Goal: Task Accomplishment & Management: Use online tool/utility

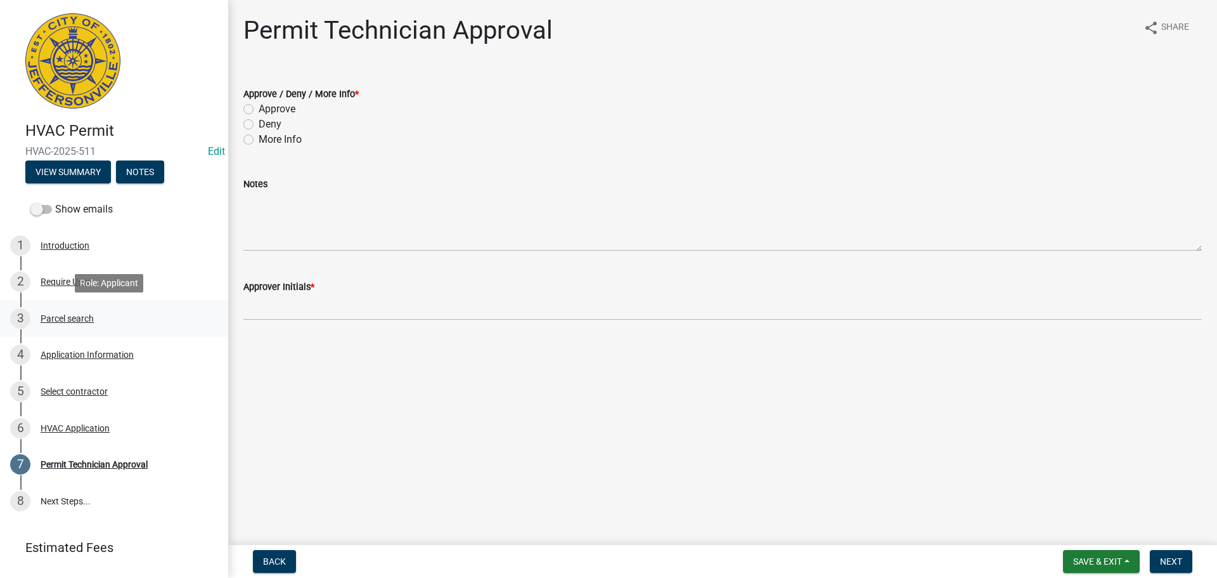
click at [54, 318] on div "Parcel search" at bounding box center [67, 318] width 53 height 9
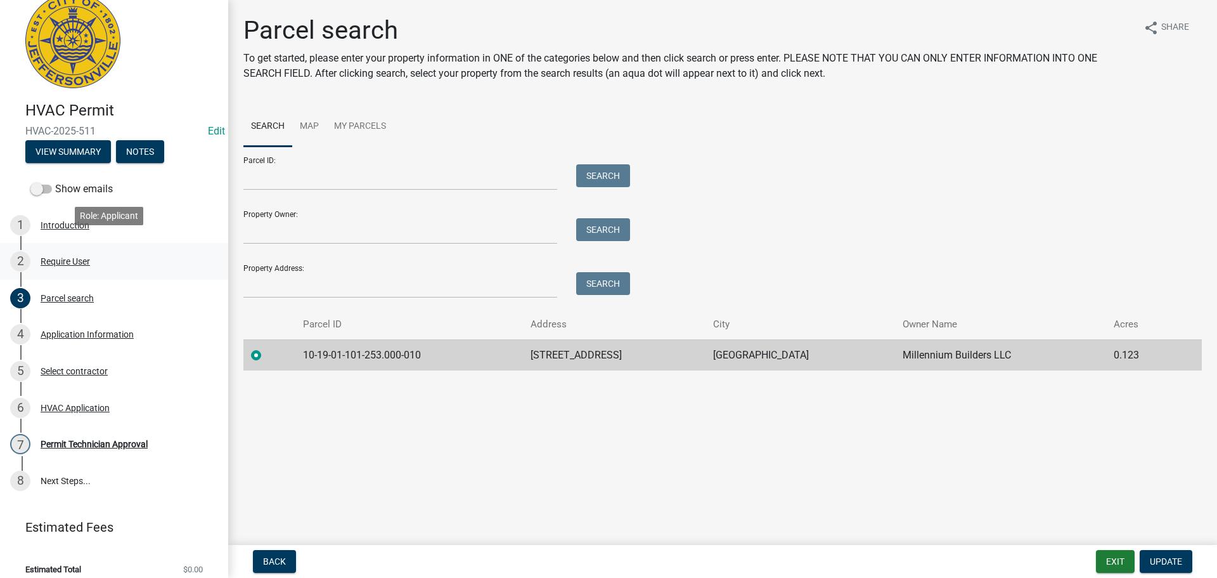
scroll to position [31, 0]
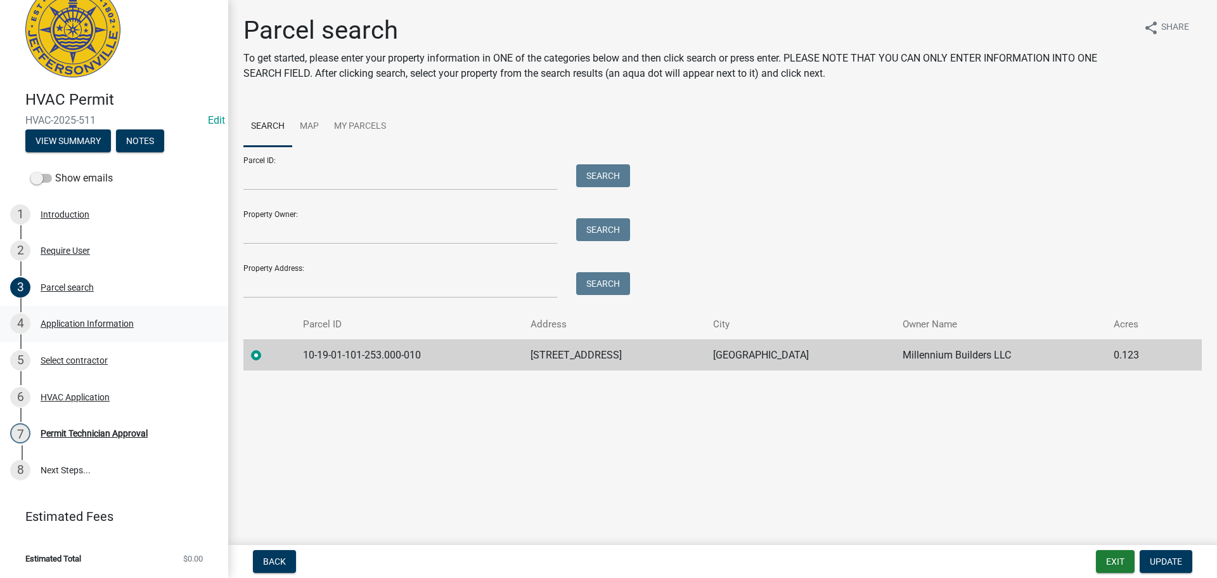
click at [68, 325] on div "Application Information" at bounding box center [87, 323] width 93 height 9
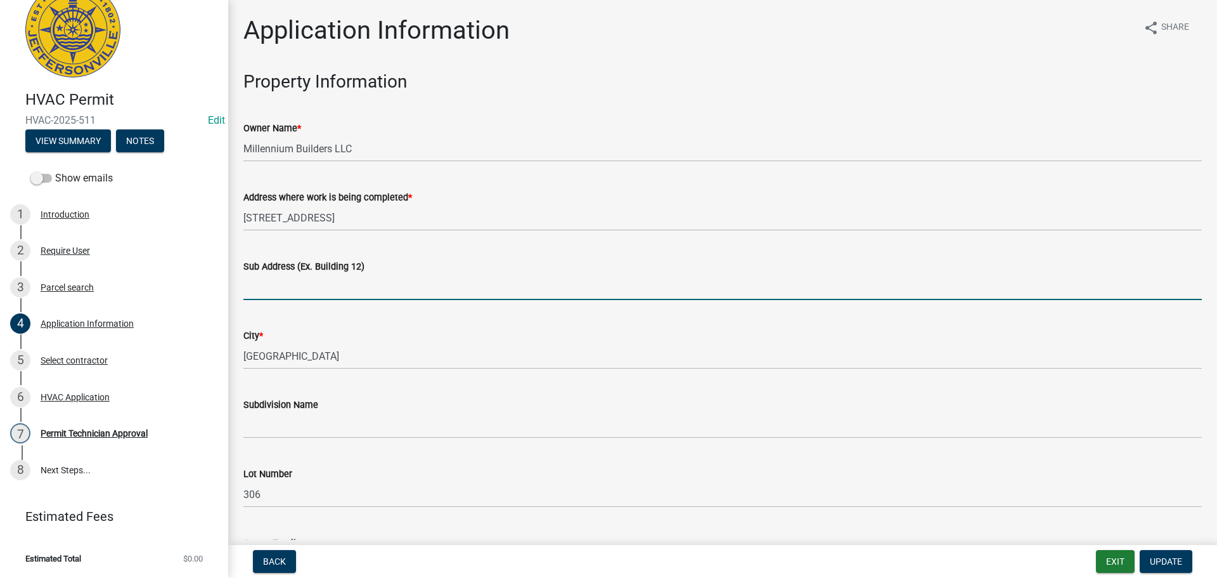
click at [289, 288] on input "Sub Address (Ex. Building 12)" at bounding box center [722, 287] width 959 height 26
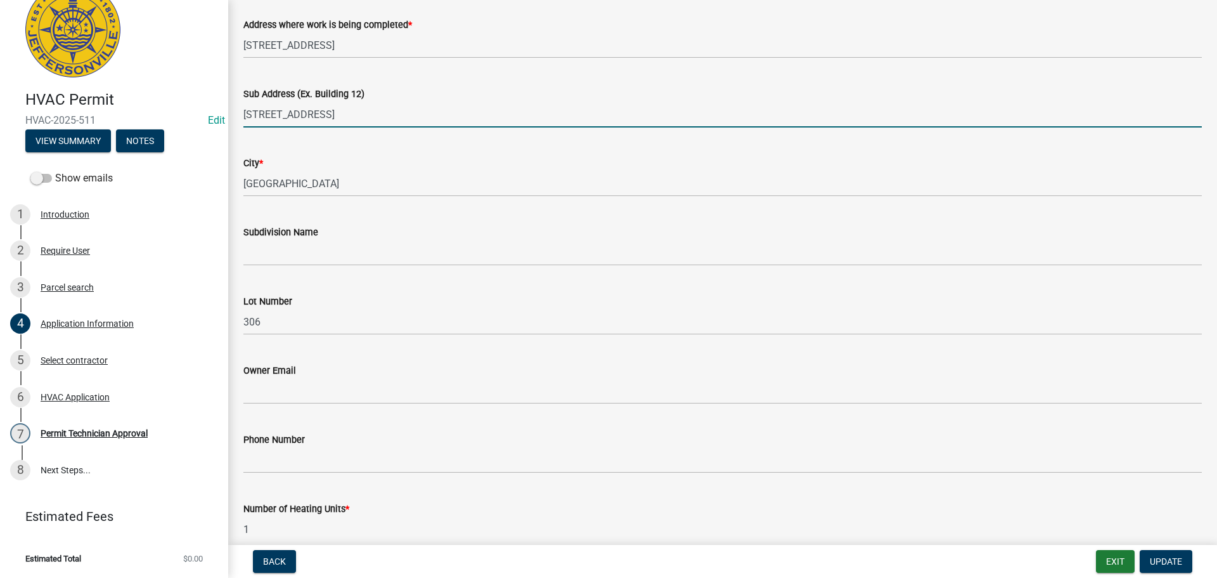
scroll to position [190, 0]
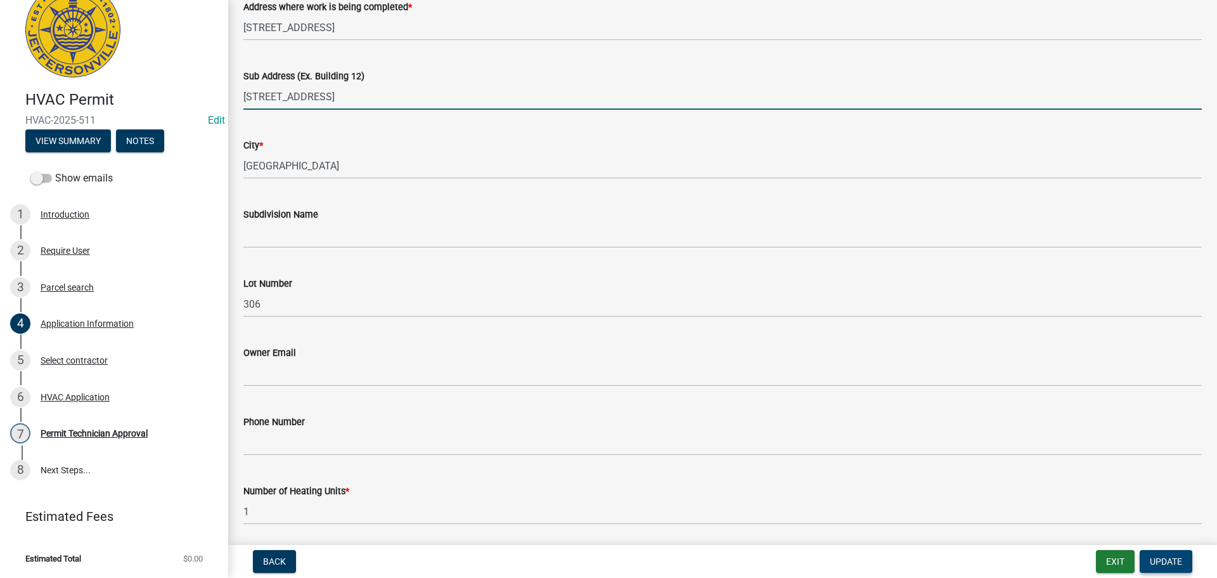
type input "2095 ASTER DRIVE, LOT 306"
click at [1164, 556] on span "Update" at bounding box center [1166, 561] width 32 height 10
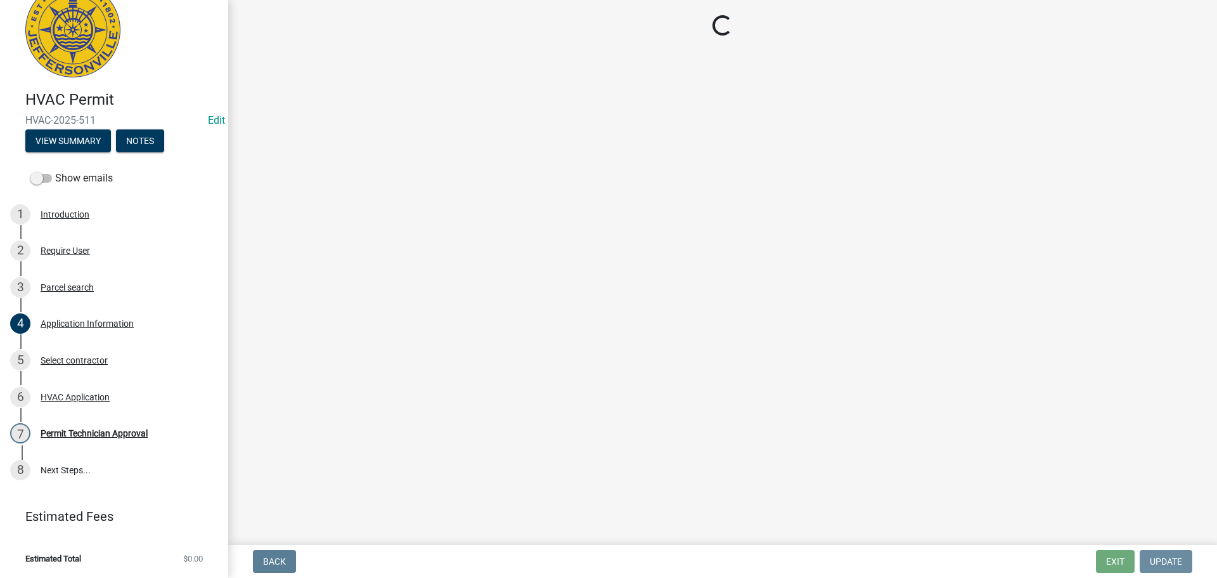
scroll to position [0, 0]
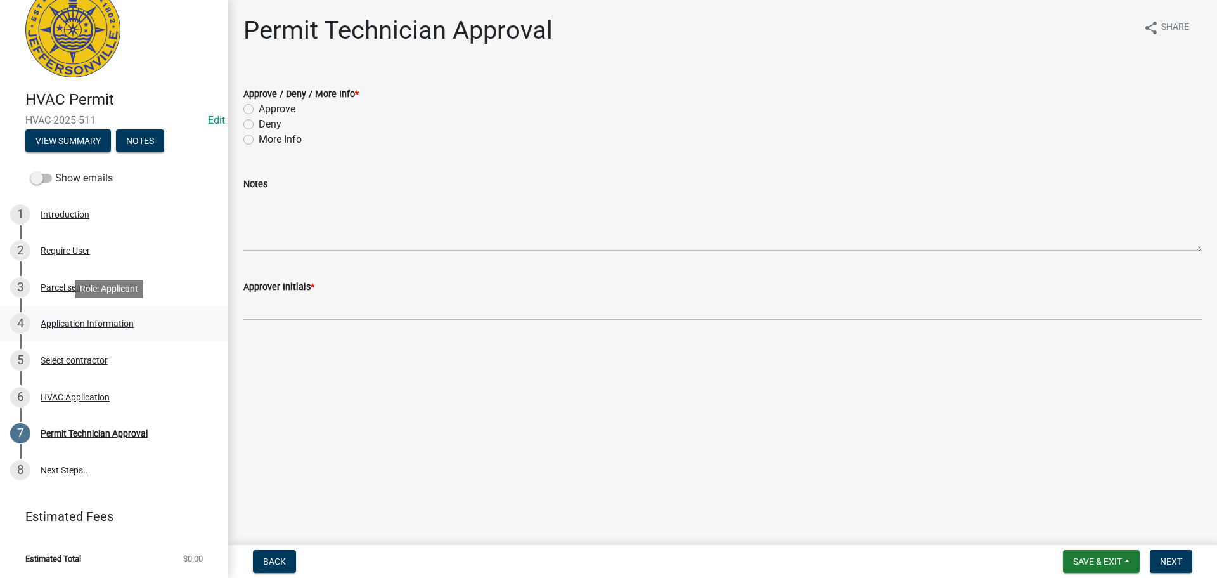
click at [75, 320] on div "Application Information" at bounding box center [87, 323] width 93 height 9
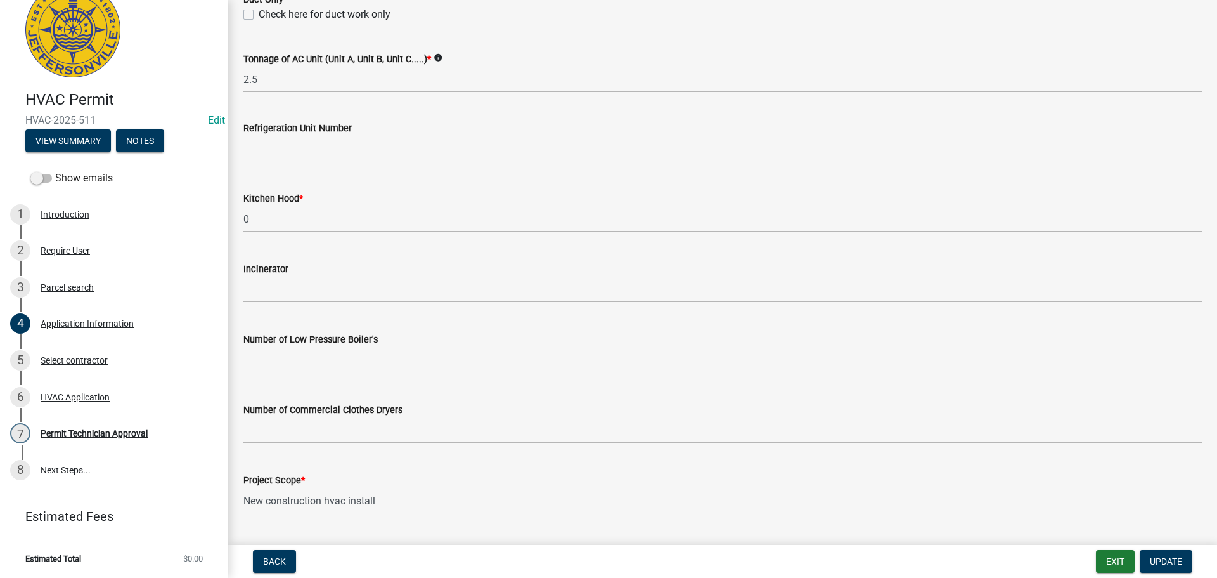
scroll to position [853, 0]
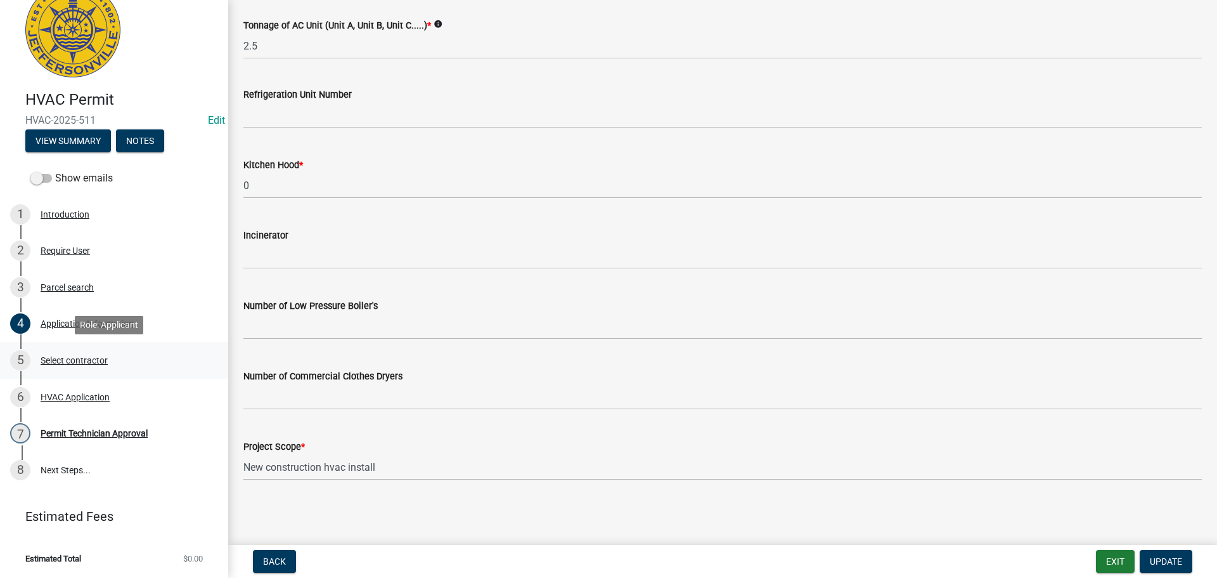
click at [59, 359] on div "Select contractor" at bounding box center [74, 360] width 67 height 9
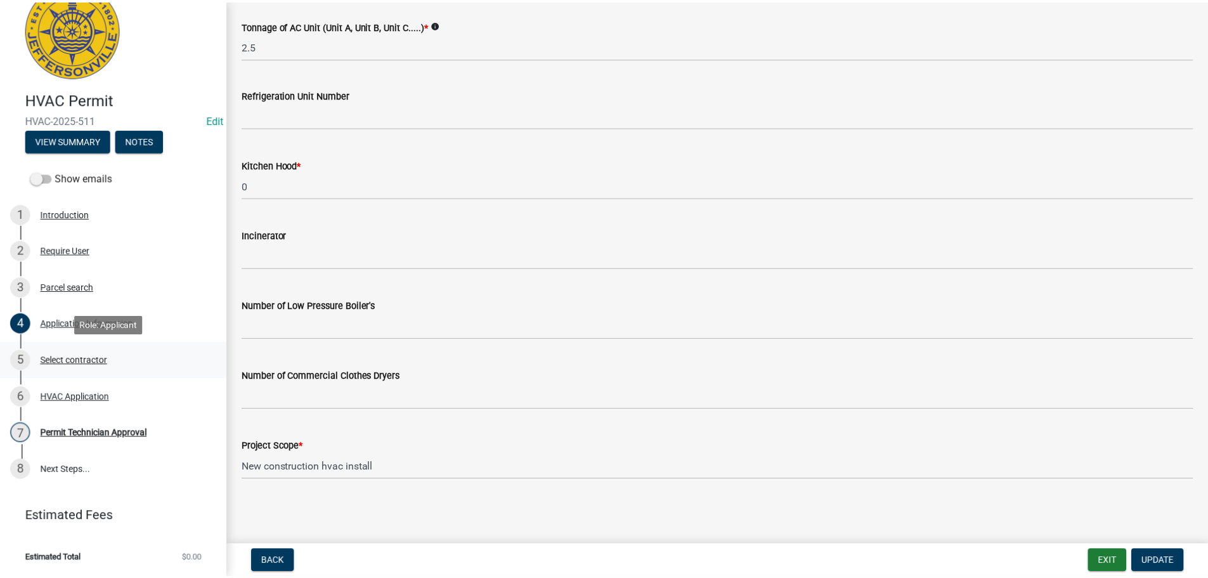
scroll to position [0, 0]
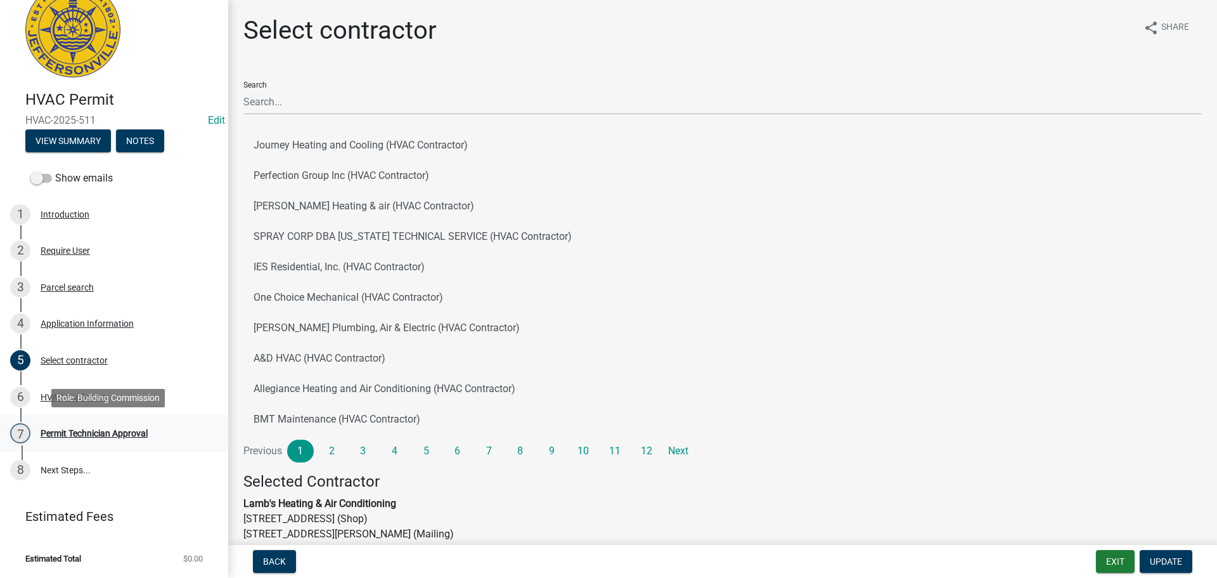
click at [93, 430] on div "Permit Technician Approval" at bounding box center [94, 433] width 107 height 9
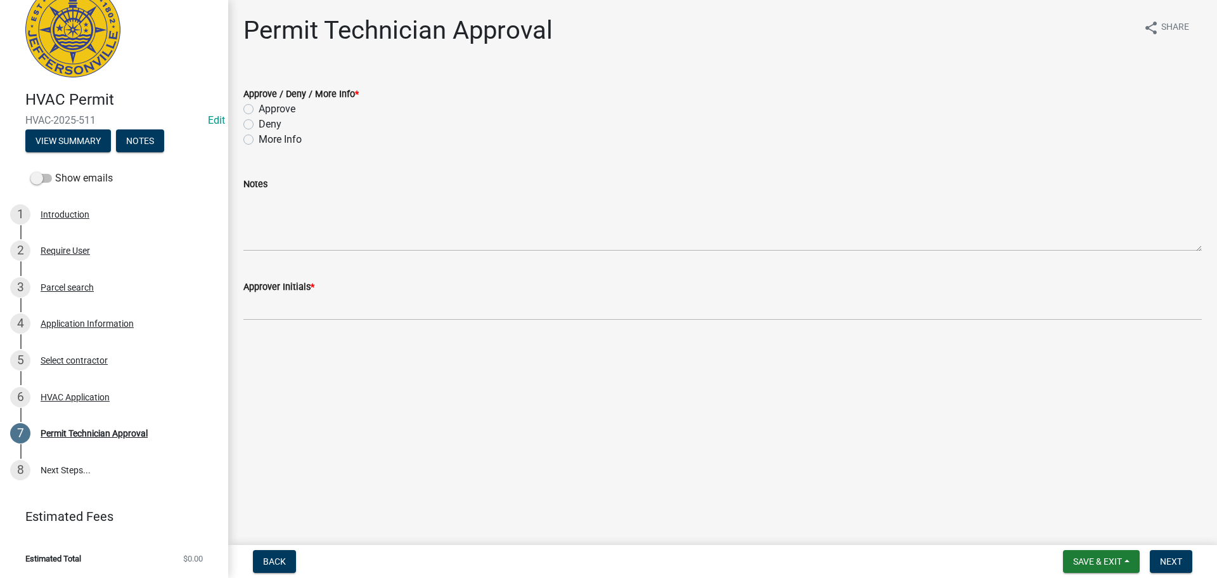
click at [259, 112] on label "Approve" at bounding box center [277, 108] width 37 height 15
click at [259, 110] on input "Approve" at bounding box center [263, 105] width 8 height 8
radio input "true"
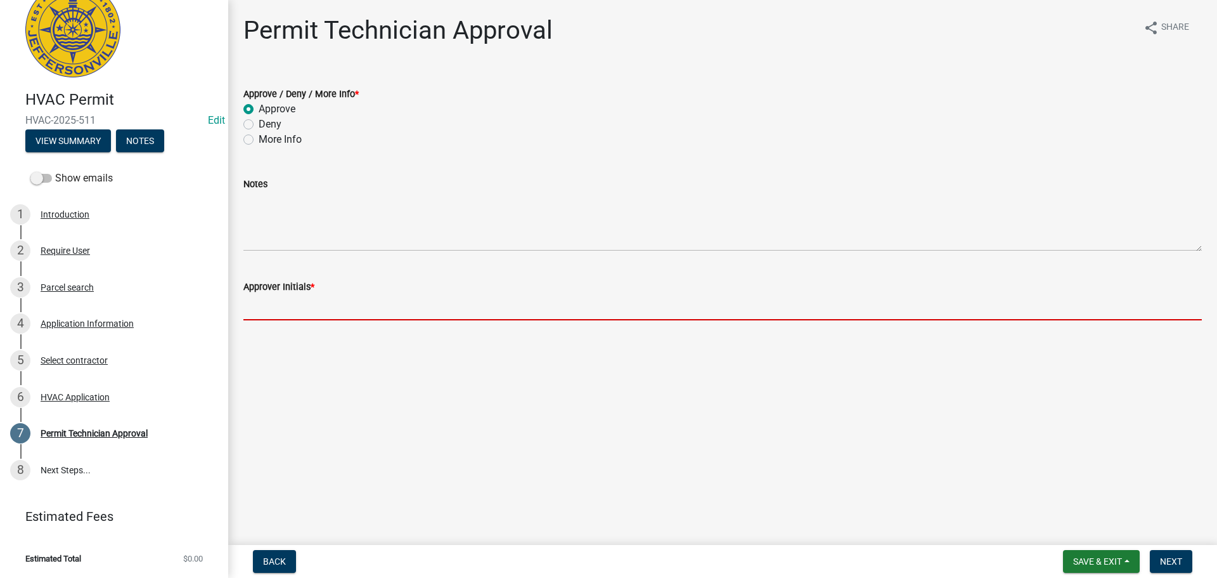
click at [290, 311] on input "Approver Initials *" at bounding box center [722, 307] width 959 height 26
type input "mjb"
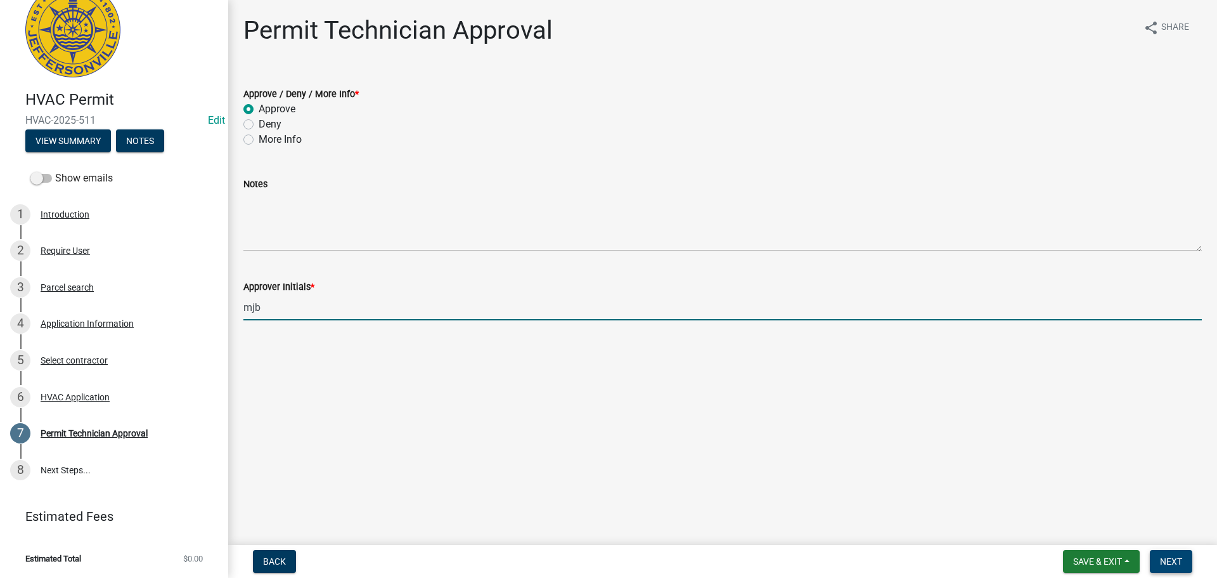
click at [1179, 558] on span "Next" at bounding box center [1171, 561] width 22 height 10
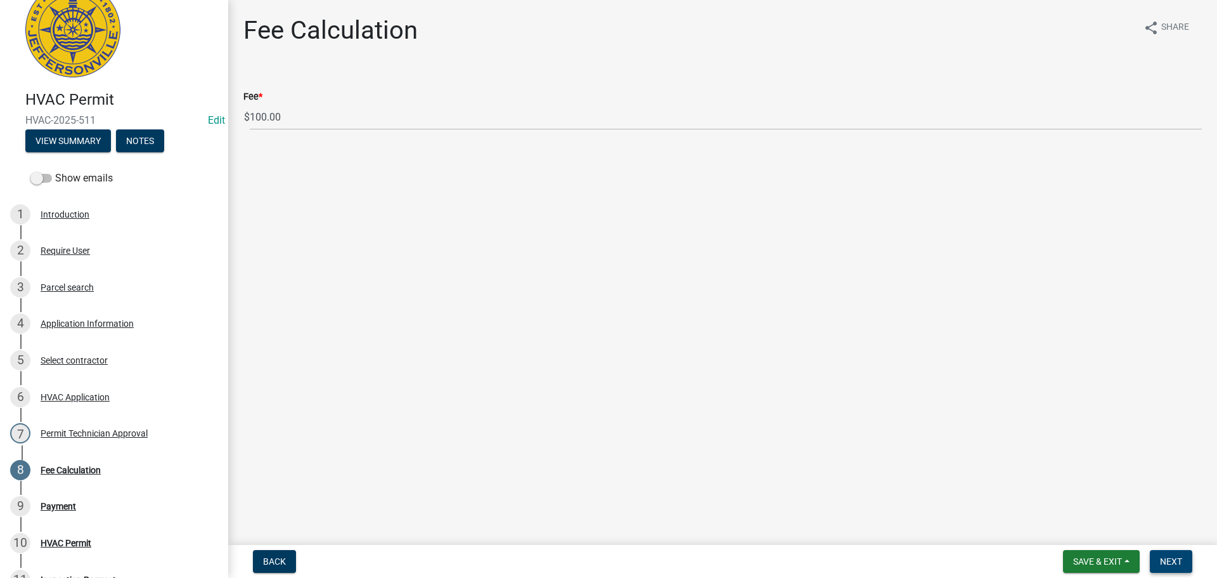
click at [1163, 556] on span "Next" at bounding box center [1171, 561] width 22 height 10
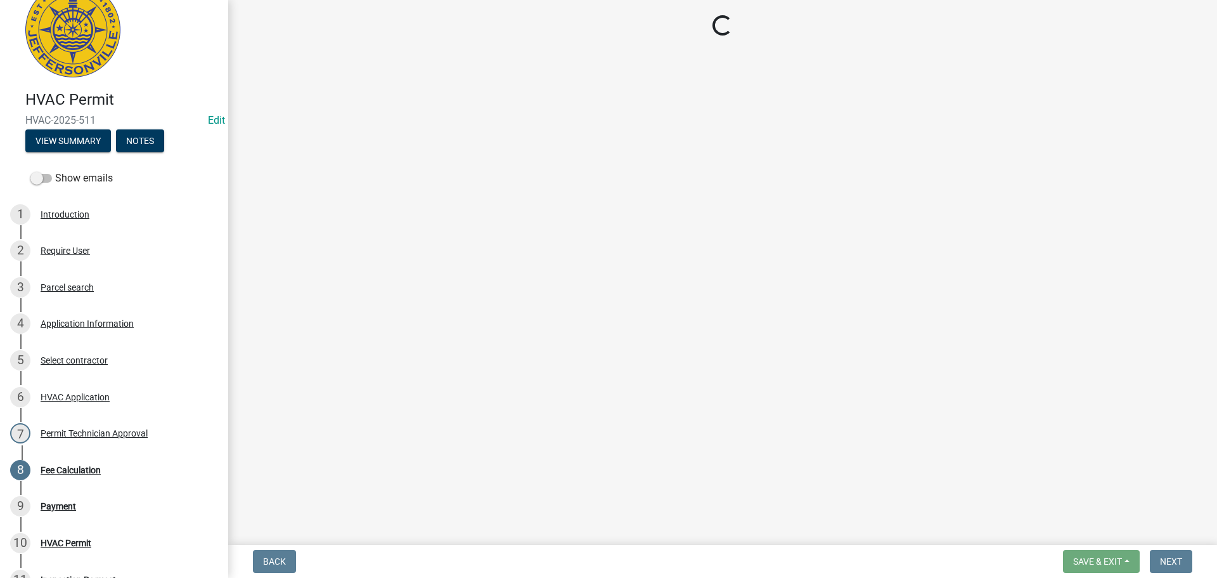
select select "3: 3"
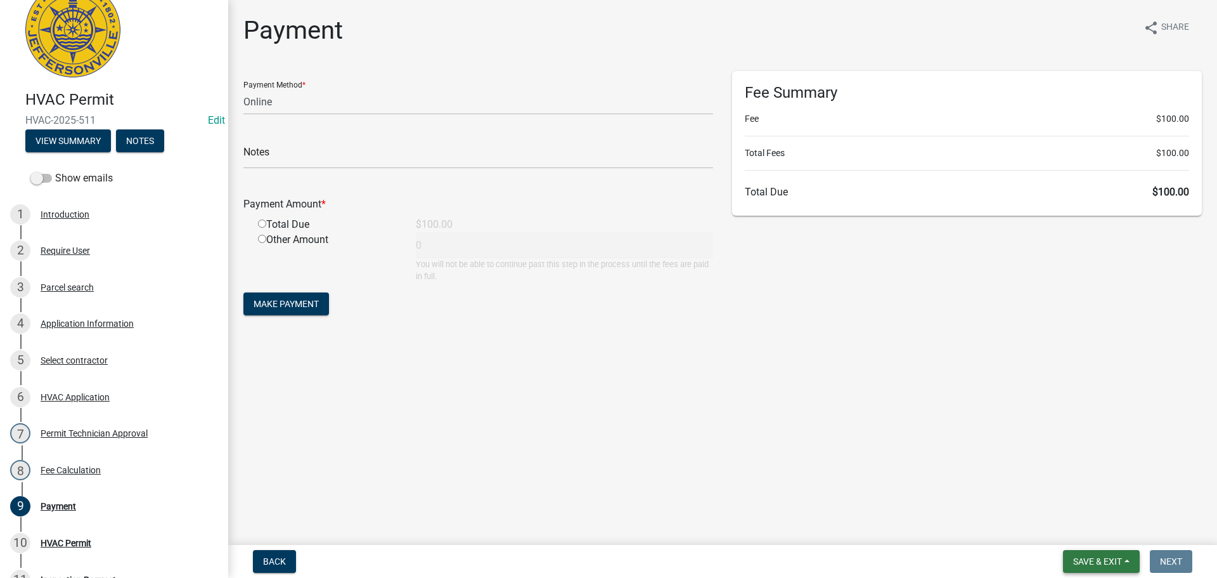
click at [1090, 555] on button "Save & Exit" at bounding box center [1101, 561] width 77 height 23
click at [1080, 530] on button "Save & Exit" at bounding box center [1088, 528] width 101 height 30
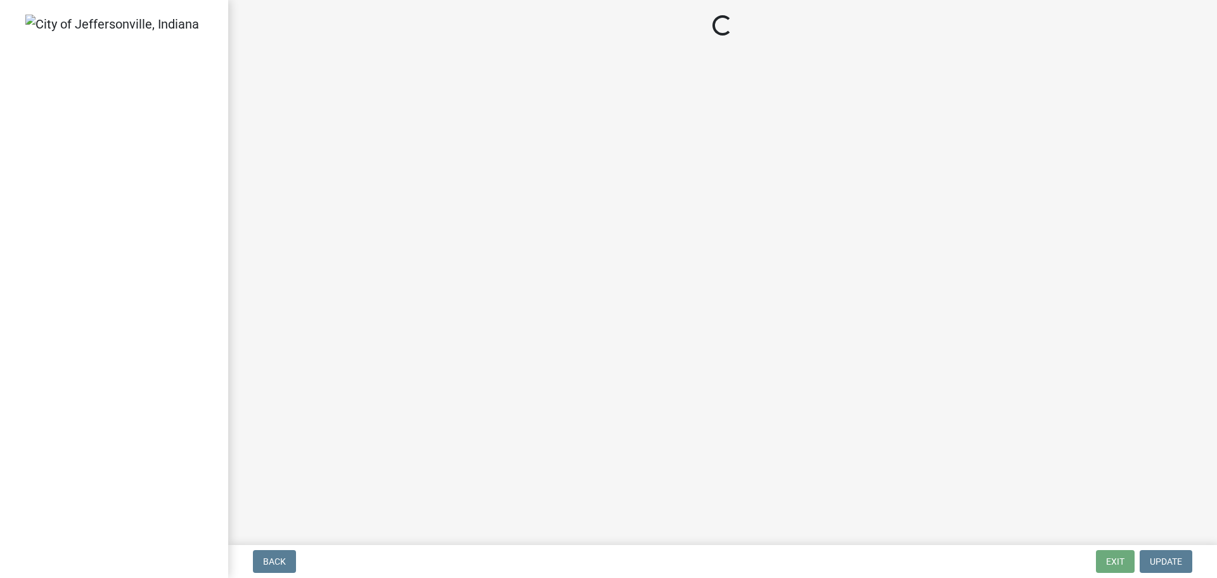
select select "3: 3"
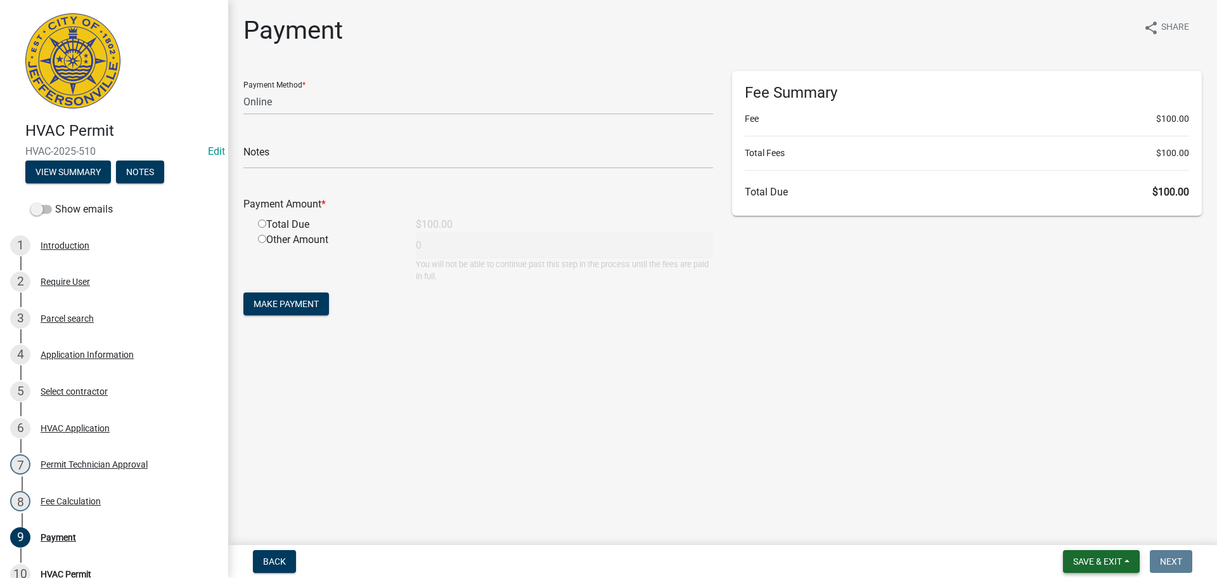
click at [1096, 560] on span "Save & Exit" at bounding box center [1097, 561] width 49 height 10
click at [1089, 534] on button "Save & Exit" at bounding box center [1088, 528] width 101 height 30
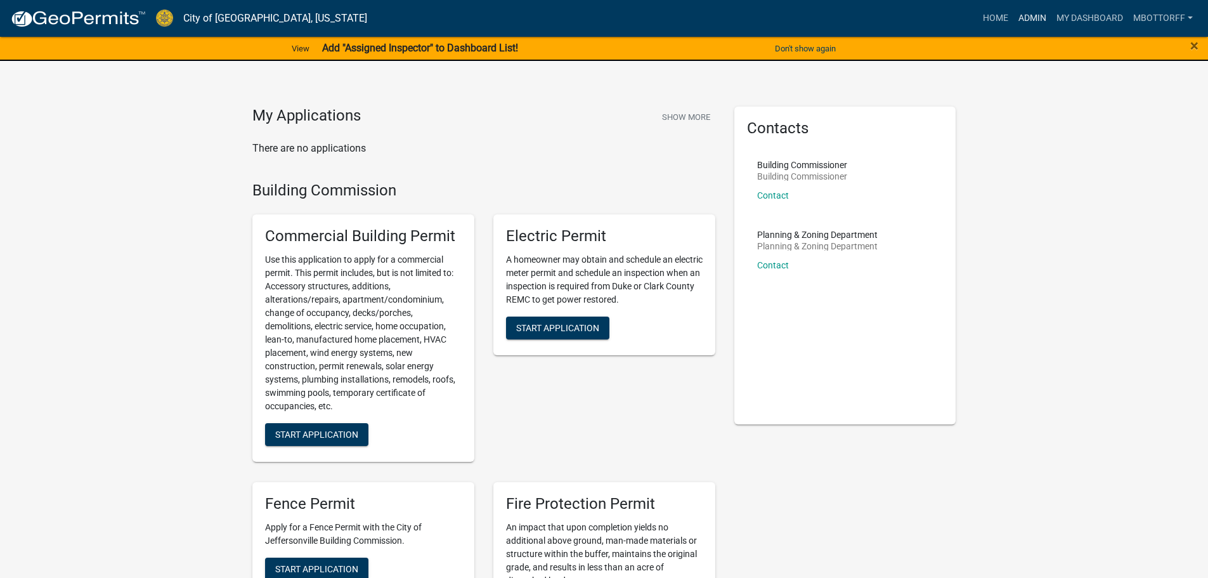
click at [1035, 16] on link "Admin" at bounding box center [1032, 18] width 38 height 24
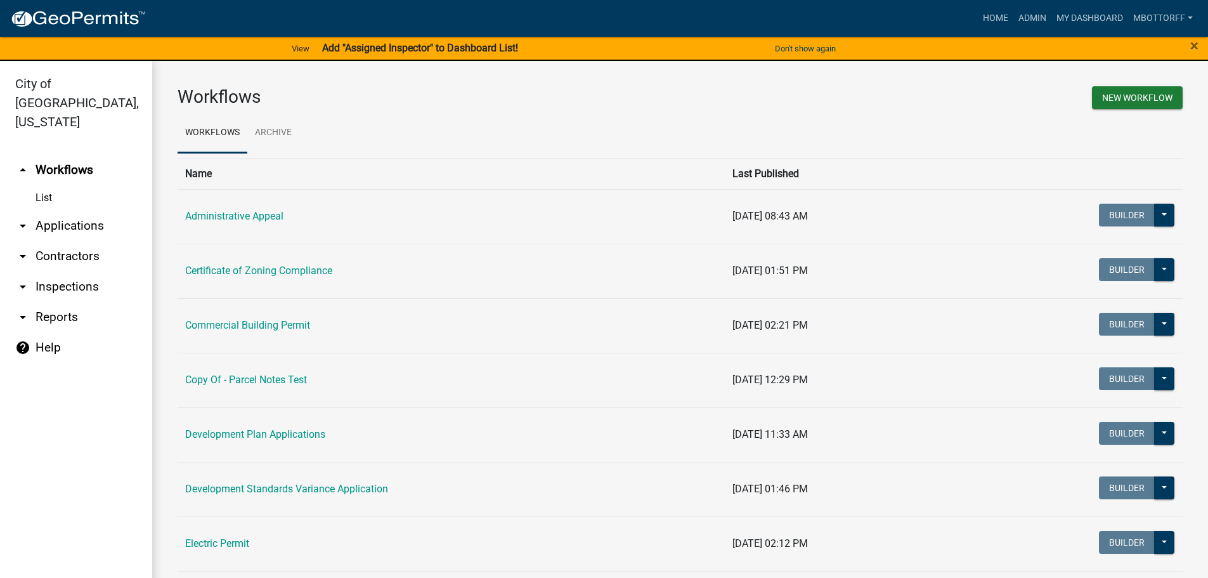
click at [77, 210] on link "arrow_drop_down Applications" at bounding box center [76, 225] width 152 height 30
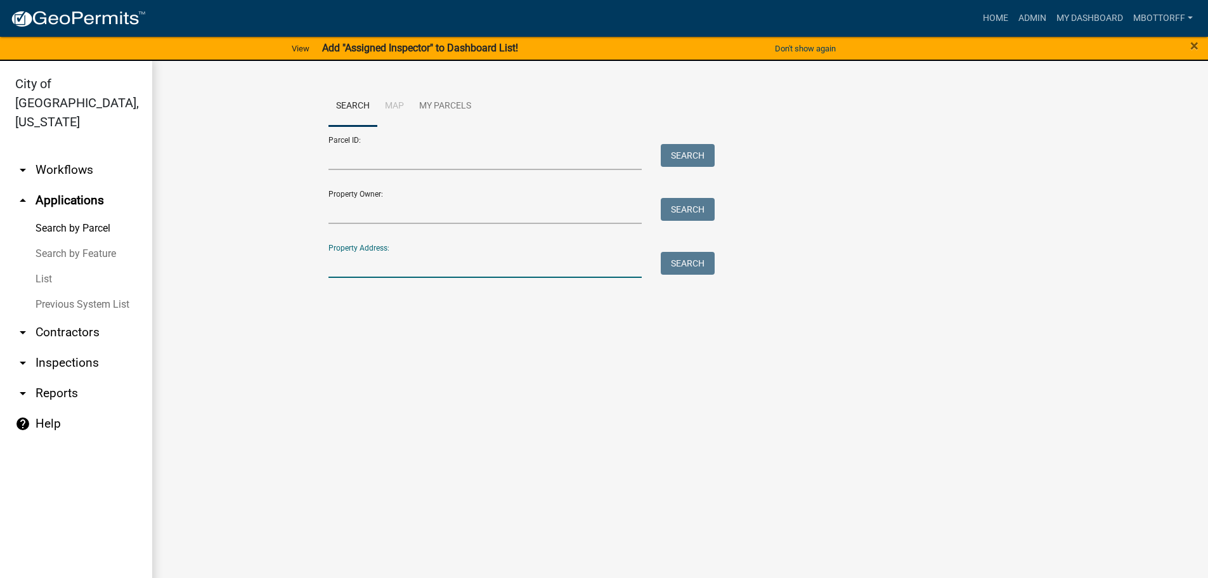
click at [402, 269] on input "Property Address:" at bounding box center [485, 265] width 314 height 26
type input "2307 ELK"
click at [682, 264] on button "Search" at bounding box center [688, 263] width 54 height 23
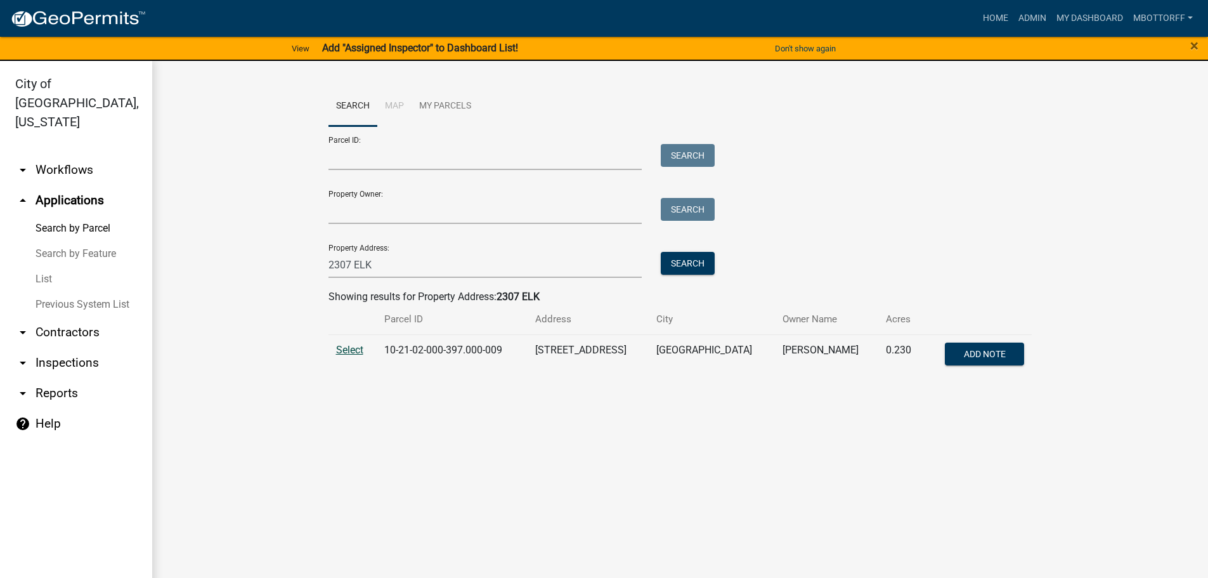
click at [346, 349] on span "Select" at bounding box center [349, 350] width 27 height 12
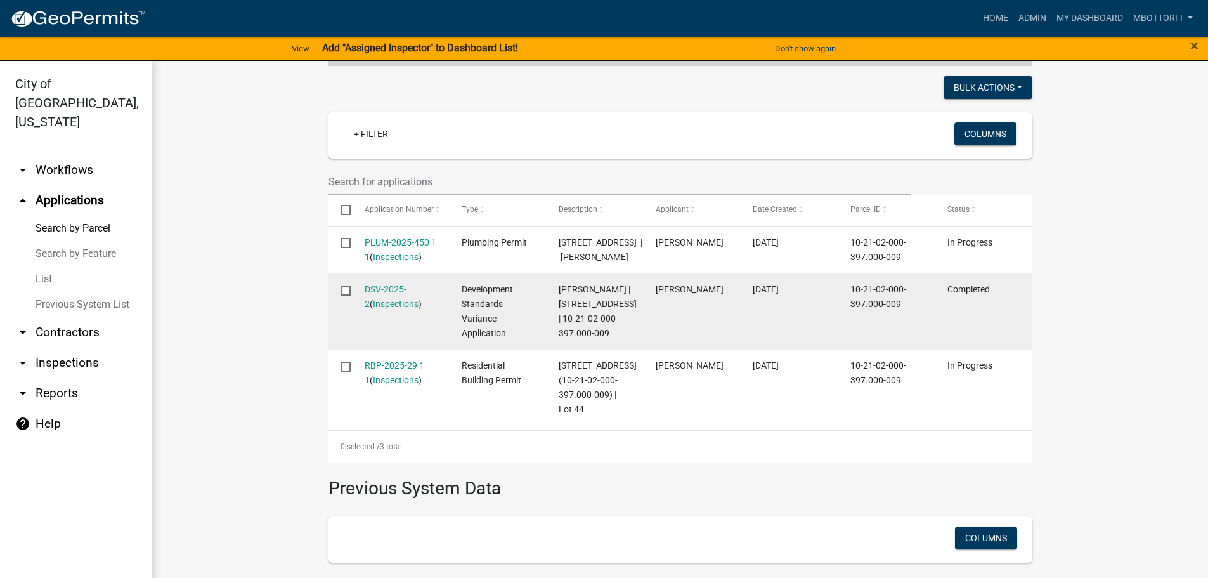
scroll to position [317, 0]
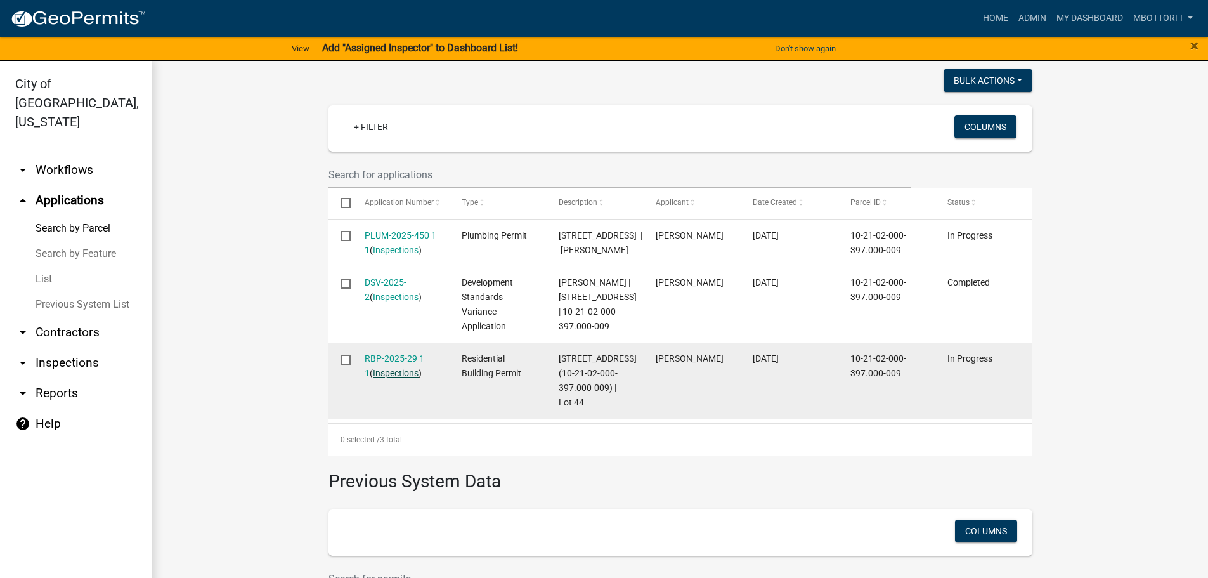
click at [392, 378] on link "Inspections" at bounding box center [396, 373] width 46 height 10
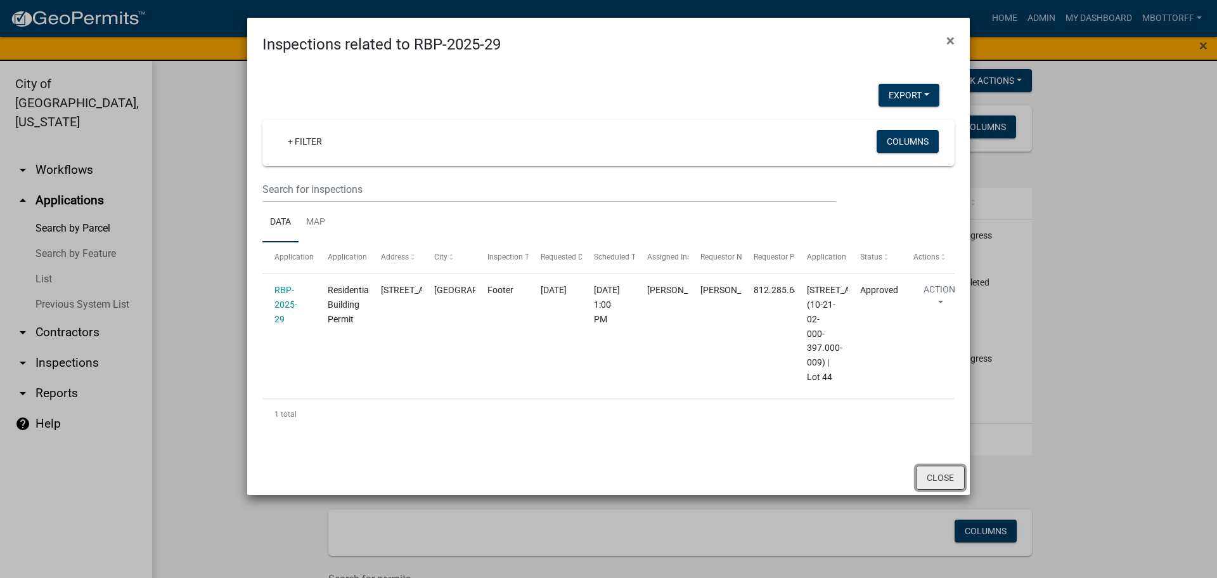
click at [930, 489] on button "Close" at bounding box center [940, 477] width 49 height 24
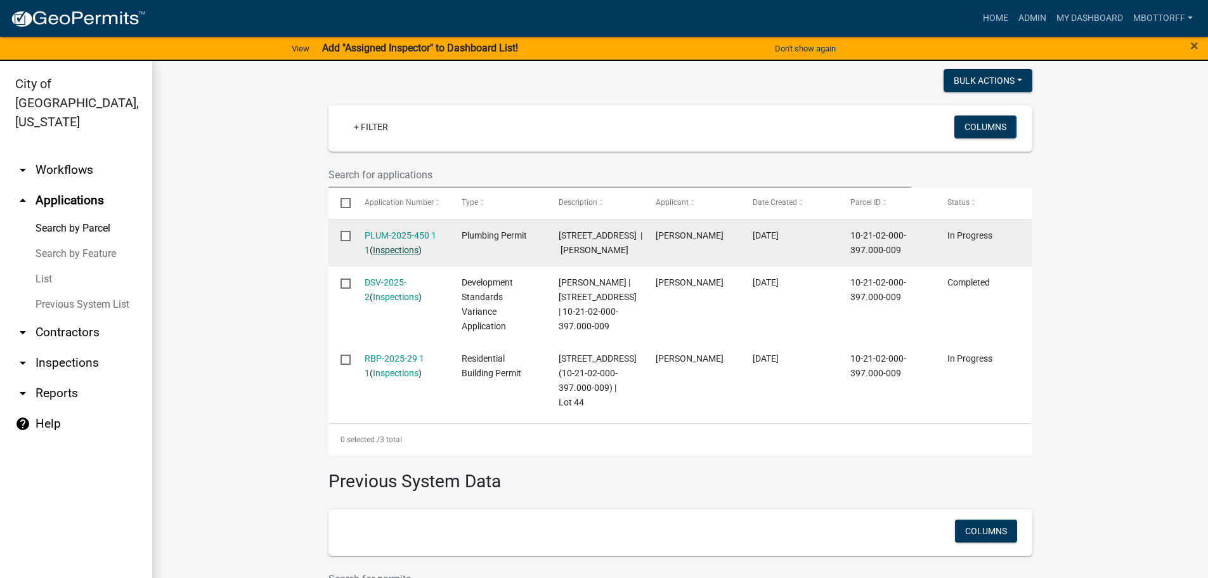
click at [398, 250] on link "Inspections" at bounding box center [396, 250] width 46 height 10
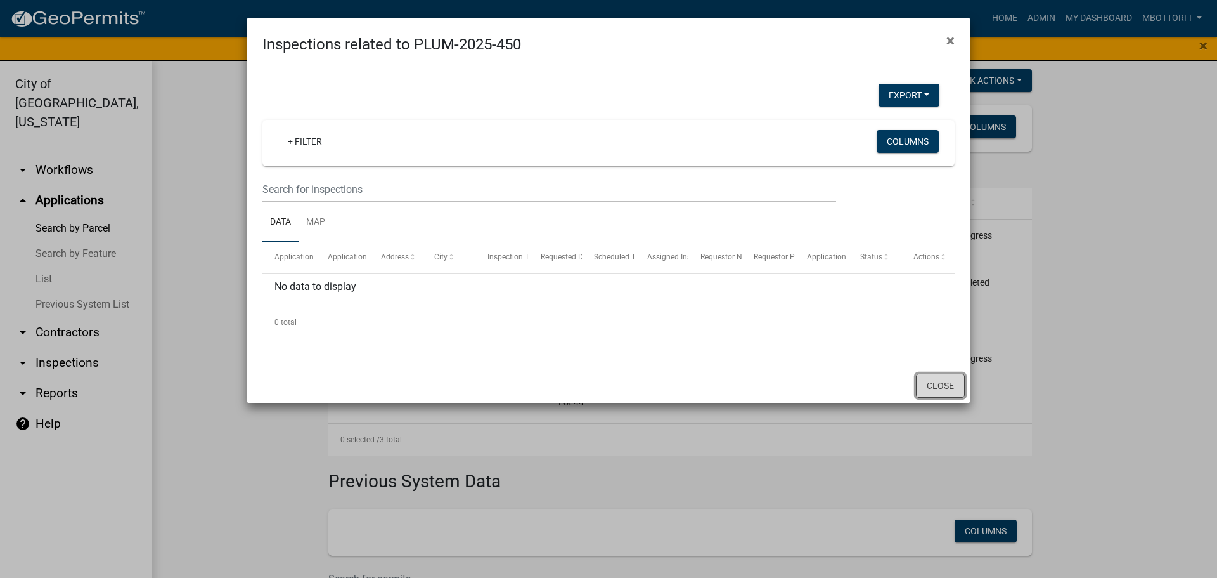
click at [935, 385] on button "Close" at bounding box center [940, 385] width 49 height 24
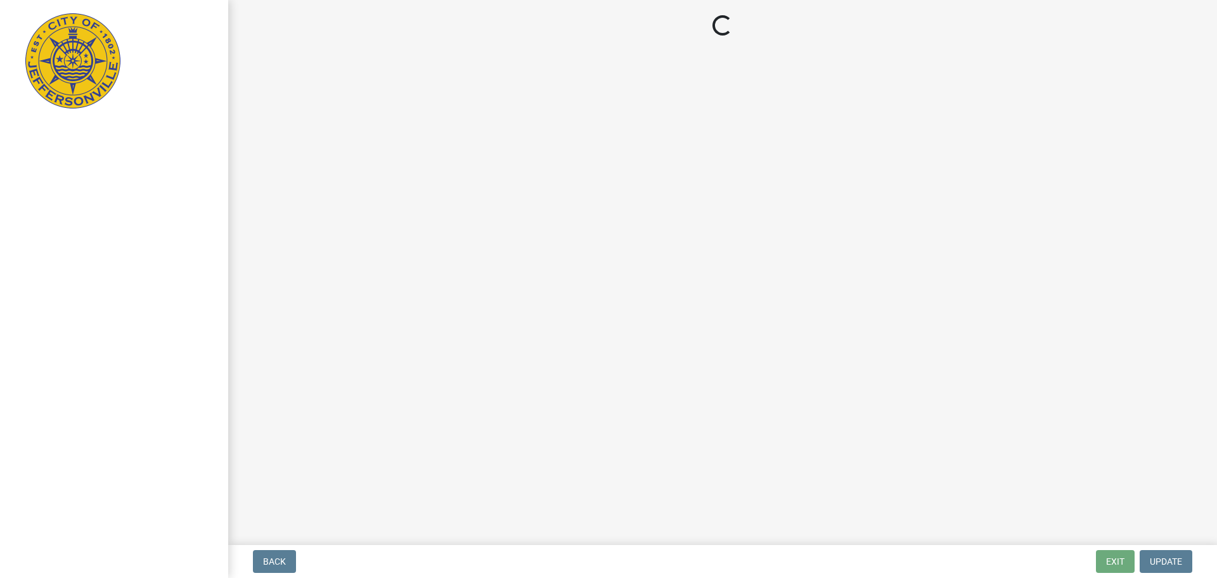
select select "5905b6c6-73a3-4561-9a25-e231032c58c8"
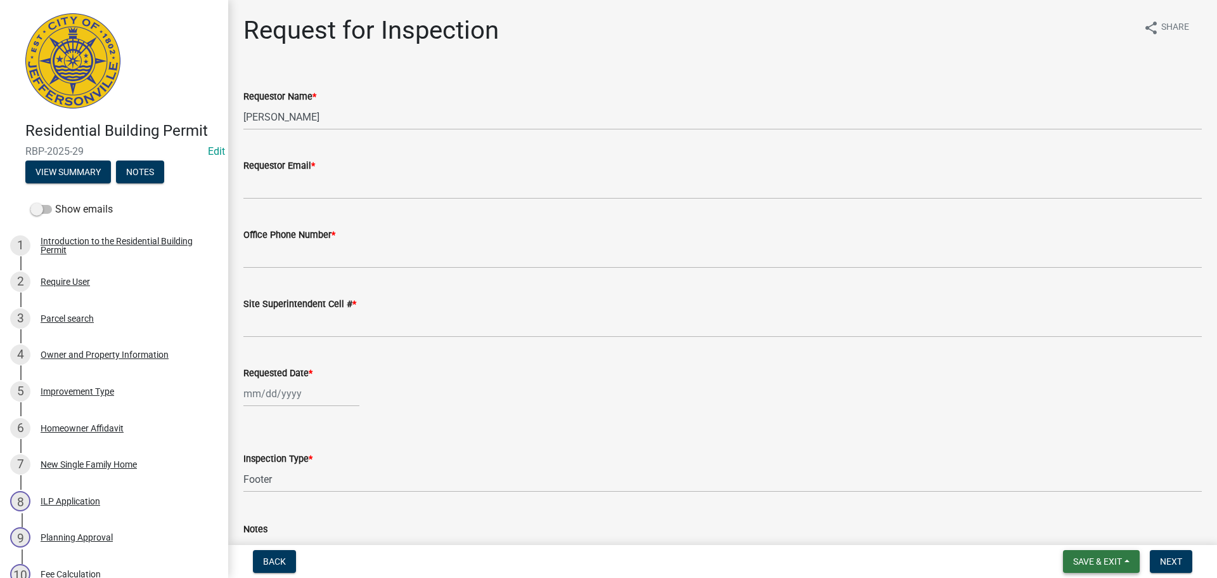
drag, startPoint x: 1093, startPoint y: 564, endPoint x: 1090, endPoint y: 552, distance: 11.8
click at [1093, 563] on span "Save & Exit" at bounding box center [1097, 561] width 49 height 10
click at [1088, 531] on button "Save & Exit" at bounding box center [1088, 528] width 101 height 30
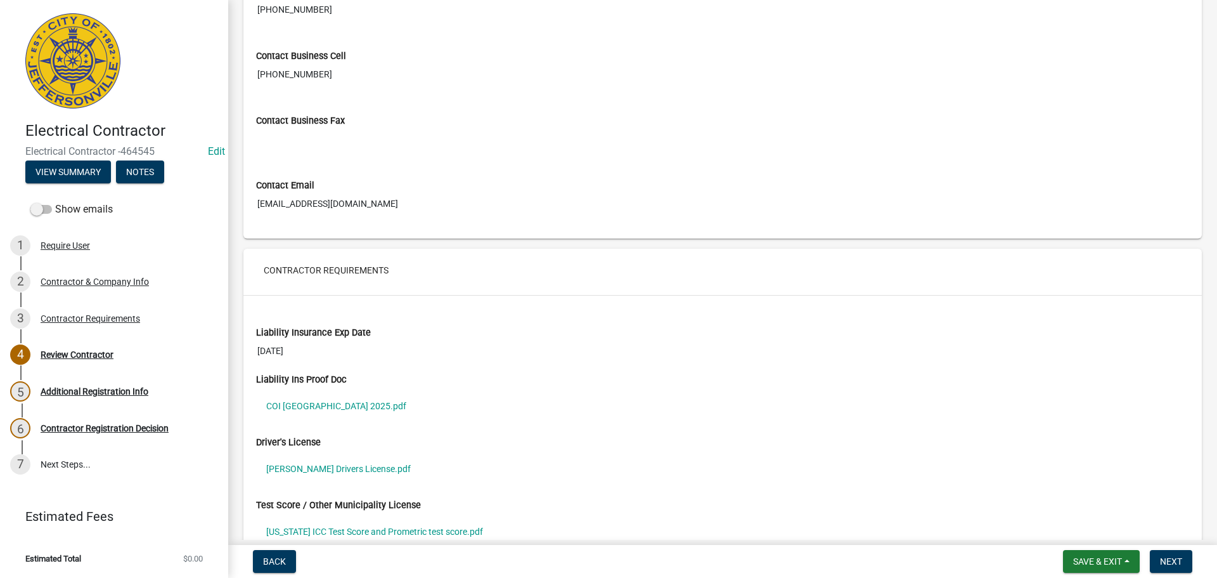
scroll to position [761, 0]
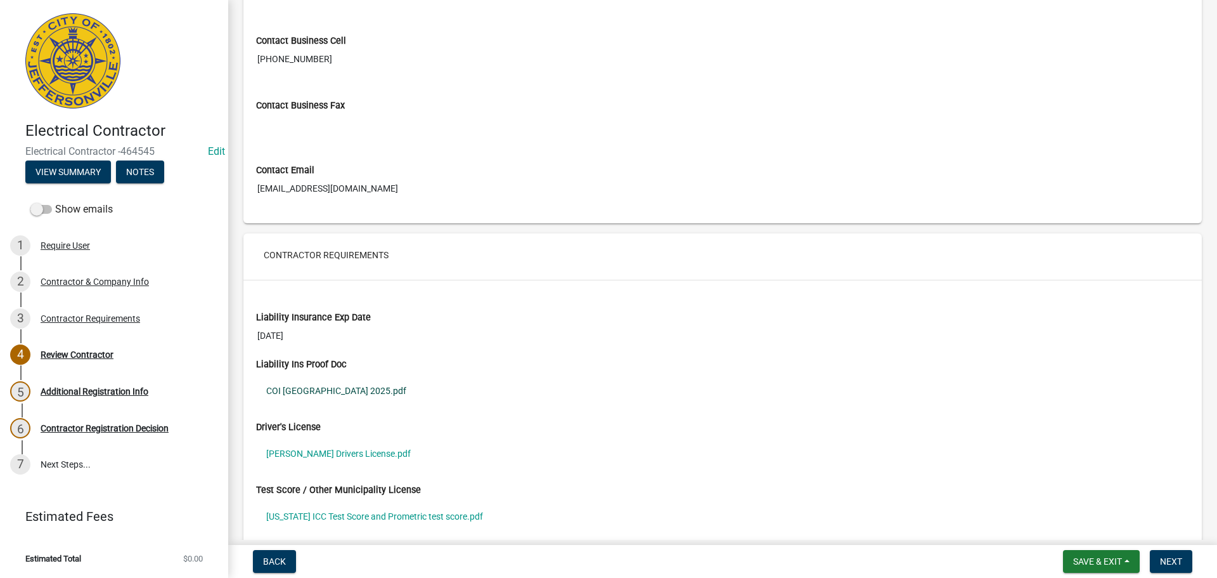
click at [312, 387] on link "COI [GEOGRAPHIC_DATA] 2025.pdf" at bounding box center [722, 390] width 933 height 29
click at [300, 451] on link "[PERSON_NAME] Drivers License.pdf" at bounding box center [722, 453] width 933 height 29
click at [375, 515] on link "[US_STATE] ICC Test Score and Prometric test score.pdf" at bounding box center [722, 515] width 933 height 29
click at [309, 451] on link "[PERSON_NAME] Drivers License.pdf" at bounding box center [722, 453] width 933 height 29
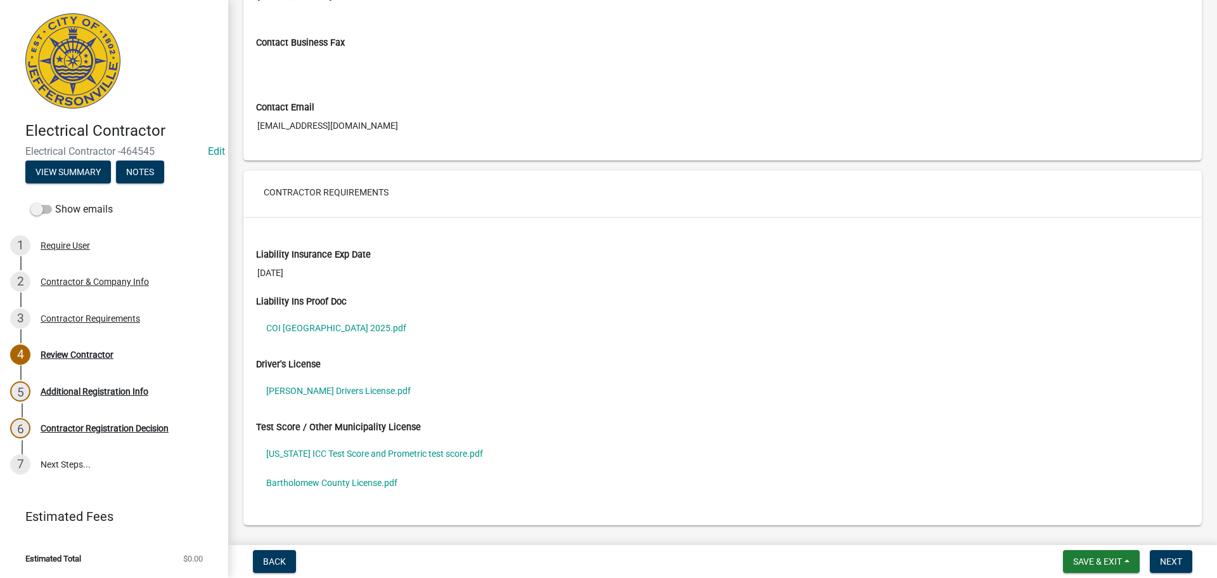
scroll to position [858, 0]
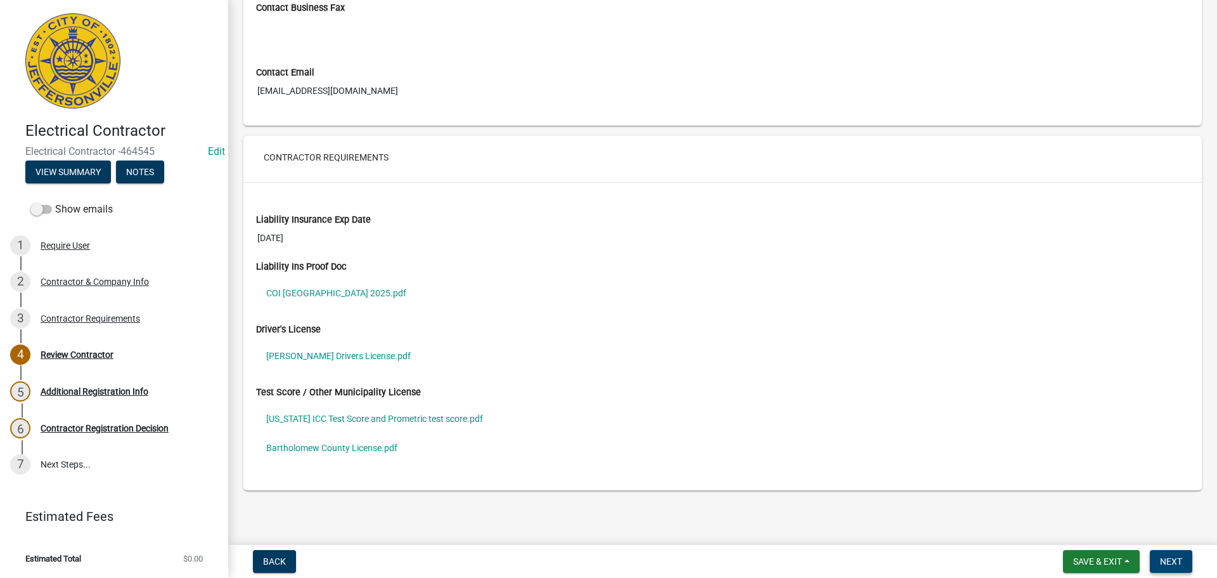
click at [1165, 559] on span "Next" at bounding box center [1171, 561] width 22 height 10
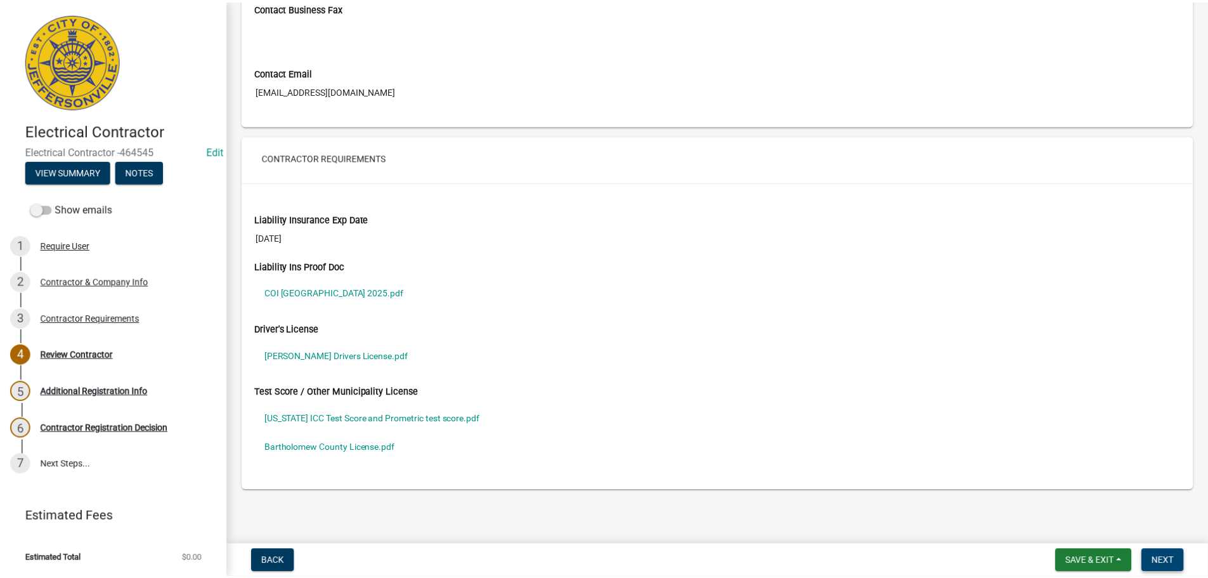
scroll to position [0, 0]
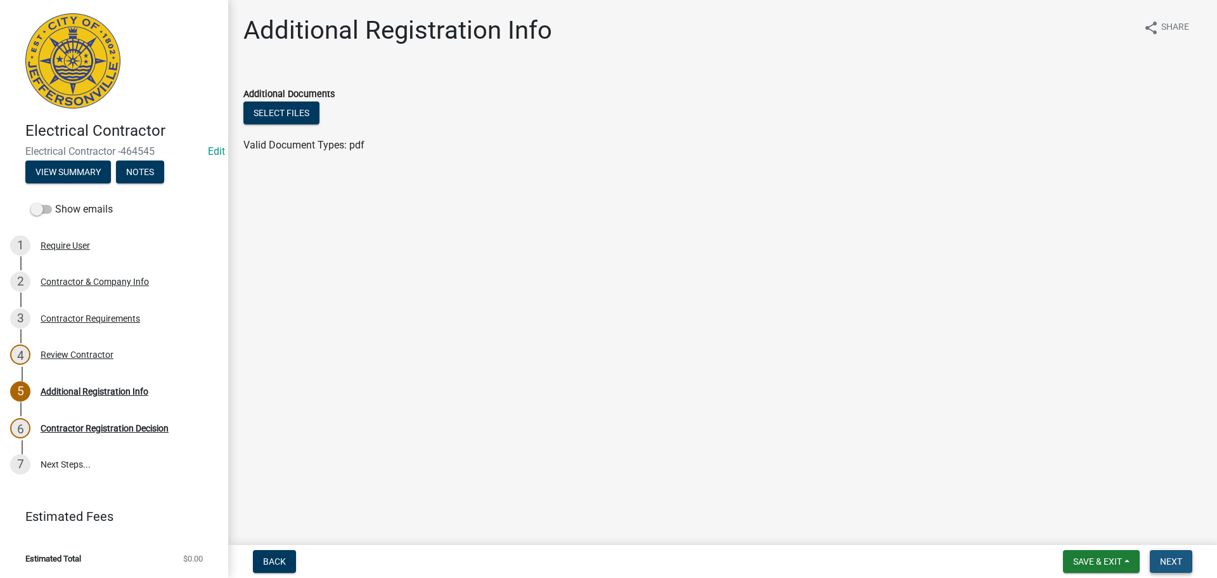
click at [1165, 553] on button "Next" at bounding box center [1171, 561] width 42 height 23
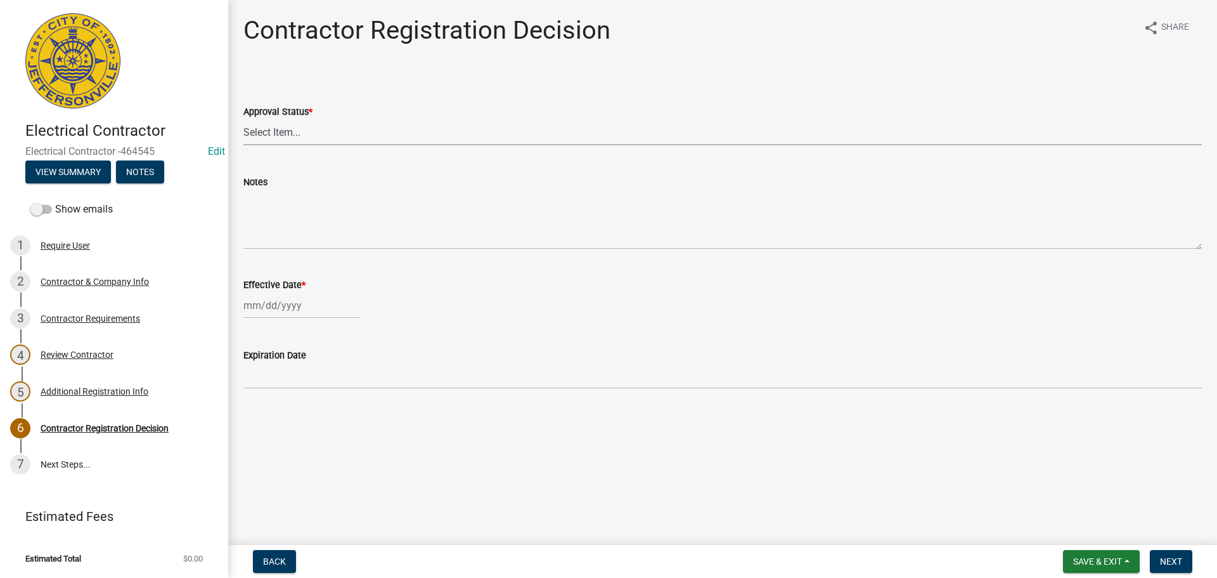
click at [266, 134] on select "Select Item... Approved Denied" at bounding box center [722, 132] width 959 height 26
click at [243, 119] on select "Select Item... Approved Denied" at bounding box center [722, 132] width 959 height 26
select select "4b86b809-39dd-4c68-9f3d-fdb3e7050482"
click at [265, 308] on div at bounding box center [301, 305] width 116 height 26
select select "8"
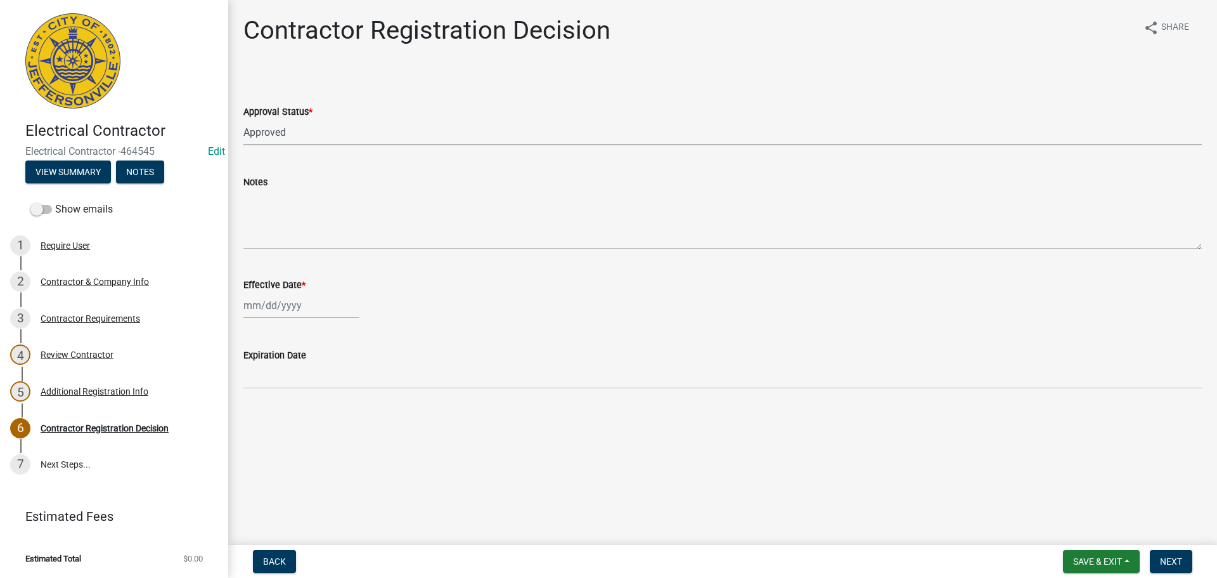
select select "2025"
click at [560, 396] on wm-data-entity-input "Expiration Date" at bounding box center [722, 365] width 959 height 70
click at [303, 307] on div at bounding box center [301, 305] width 116 height 26
select select "8"
select select "2025"
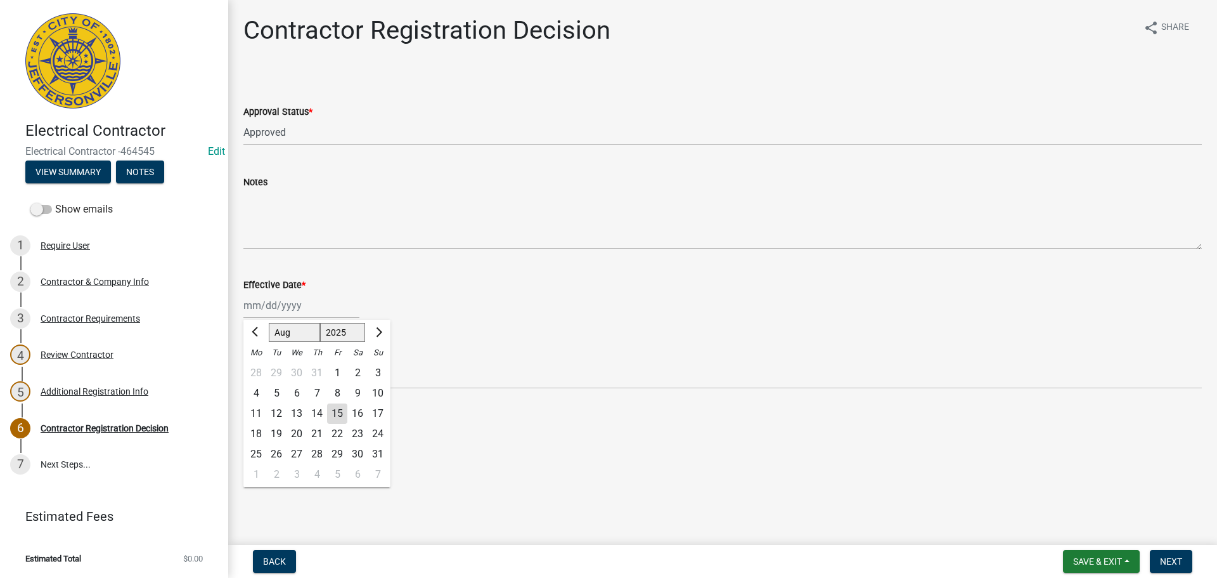
click at [337, 411] on div "15" at bounding box center [337, 413] width 20 height 20
type input "[DATE]"
click at [1163, 558] on span "Next" at bounding box center [1171, 561] width 22 height 10
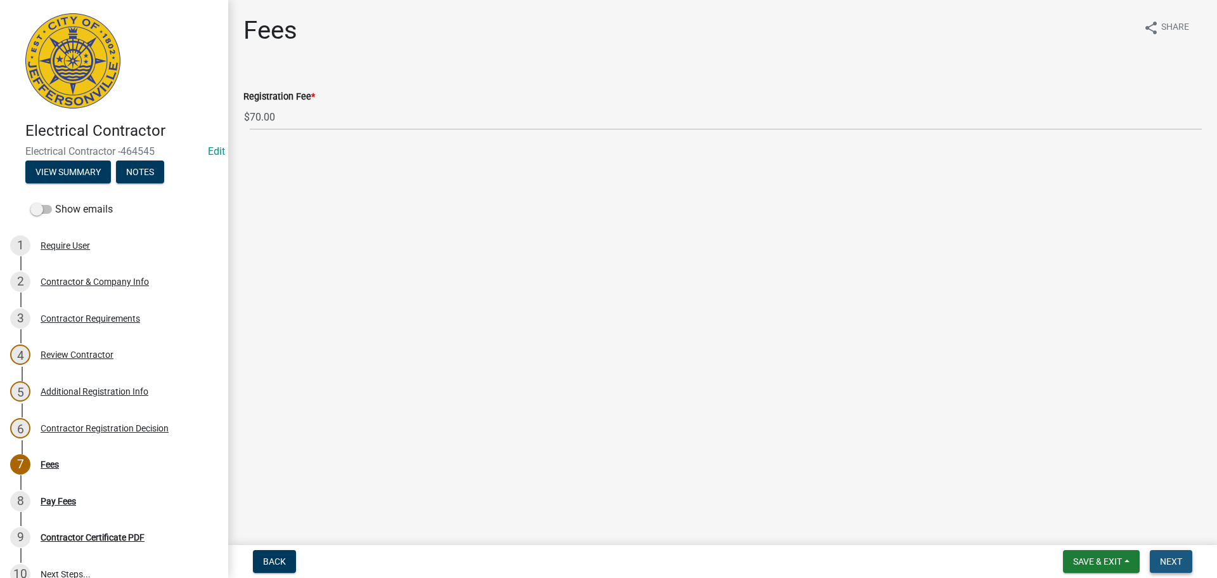
click at [1166, 560] on span "Next" at bounding box center [1171, 561] width 22 height 10
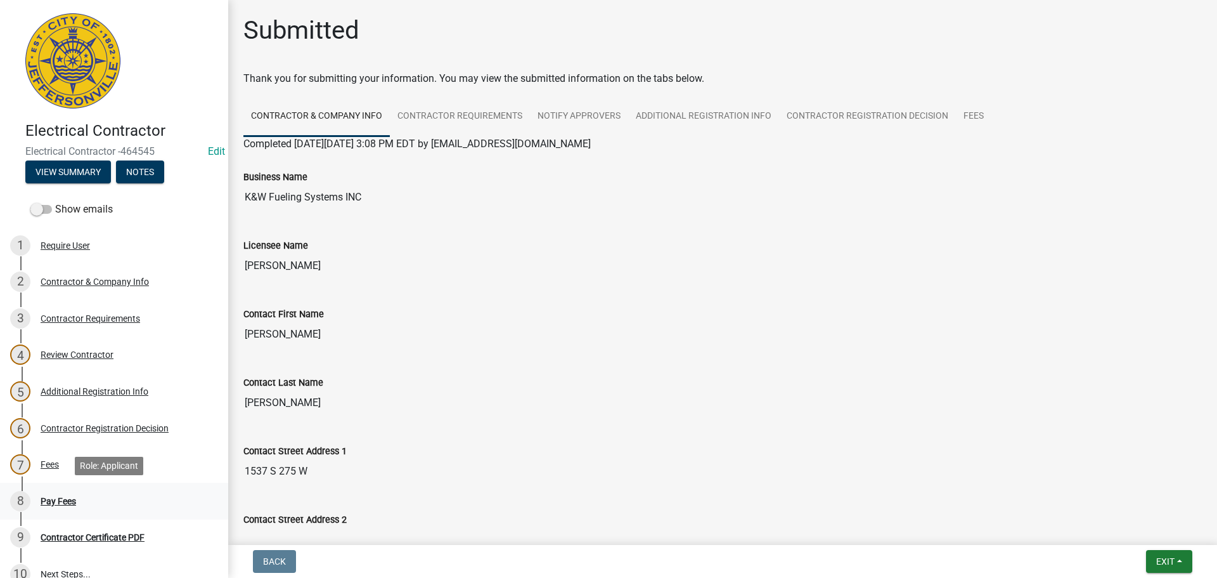
click at [48, 501] on div "Pay Fees" at bounding box center [59, 500] width 36 height 9
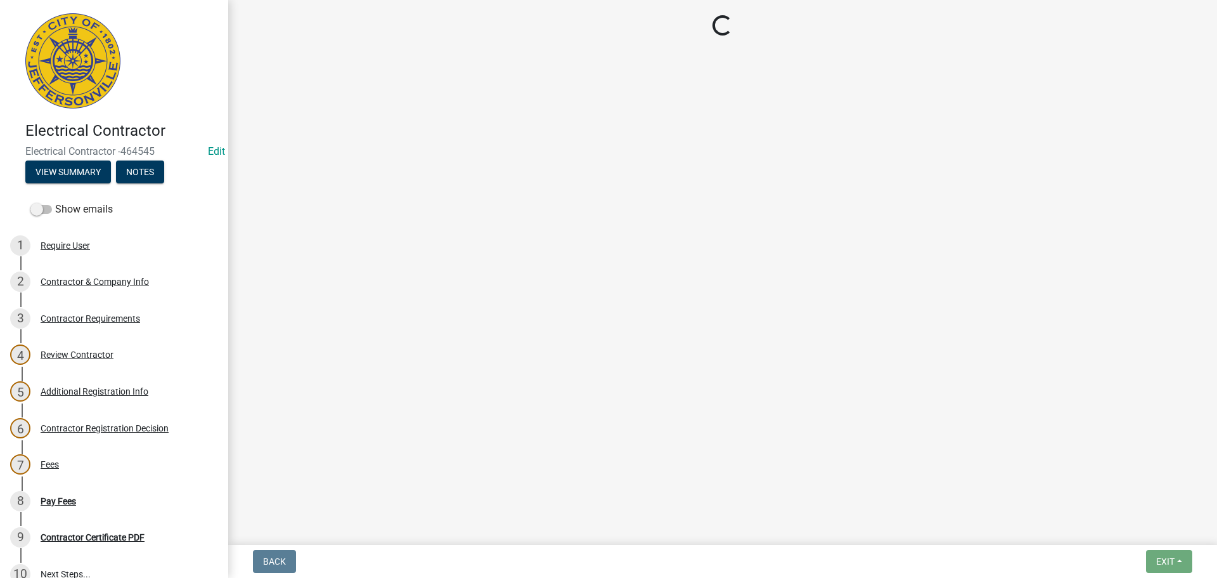
select select "3: 3"
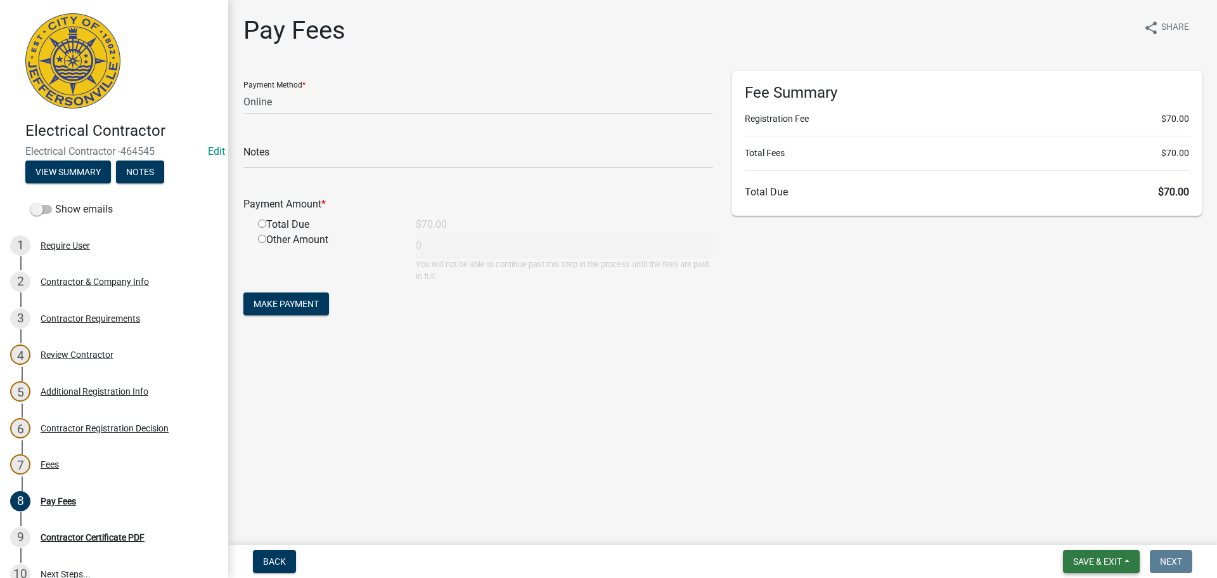
click at [1080, 561] on span "Save & Exit" at bounding box center [1097, 561] width 49 height 10
click at [1063, 531] on button "Save & Exit" at bounding box center [1088, 528] width 101 height 30
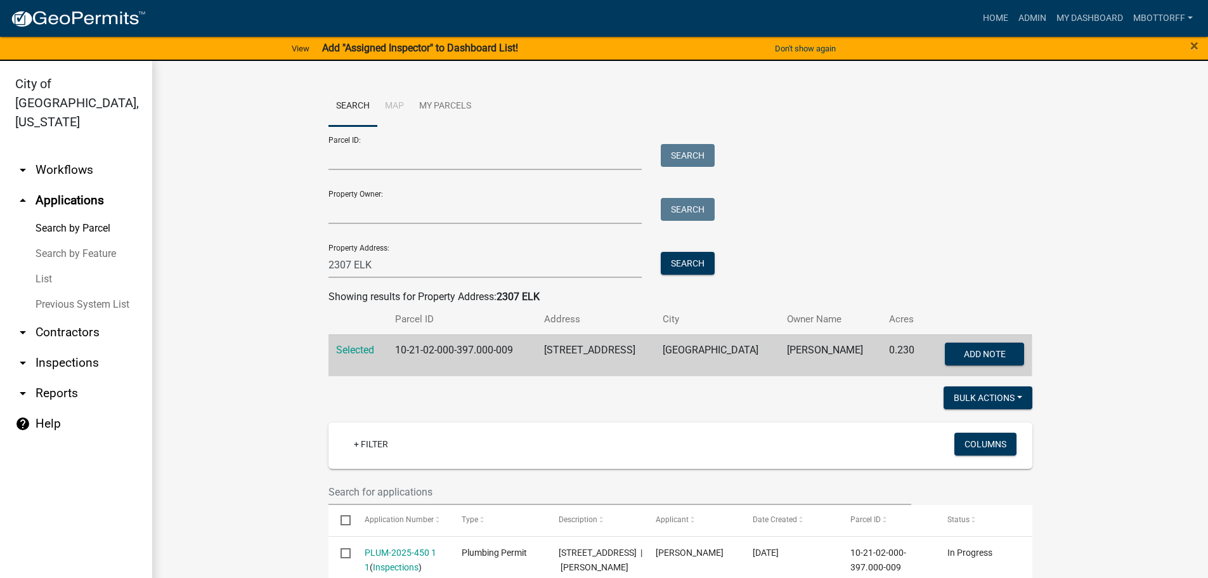
scroll to position [317, 0]
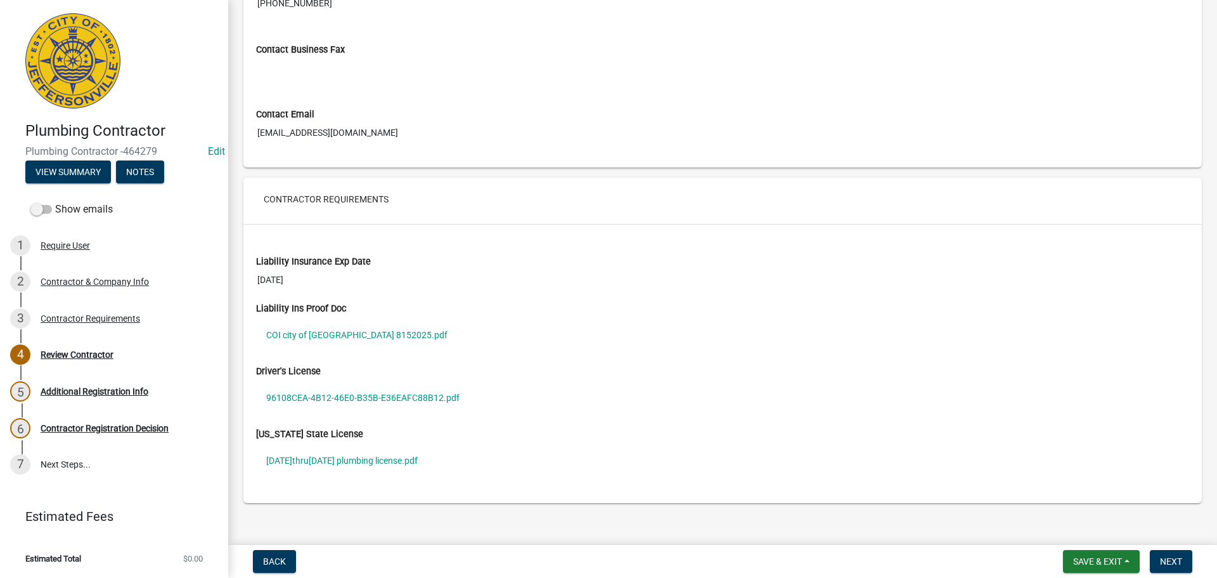
scroll to position [824, 0]
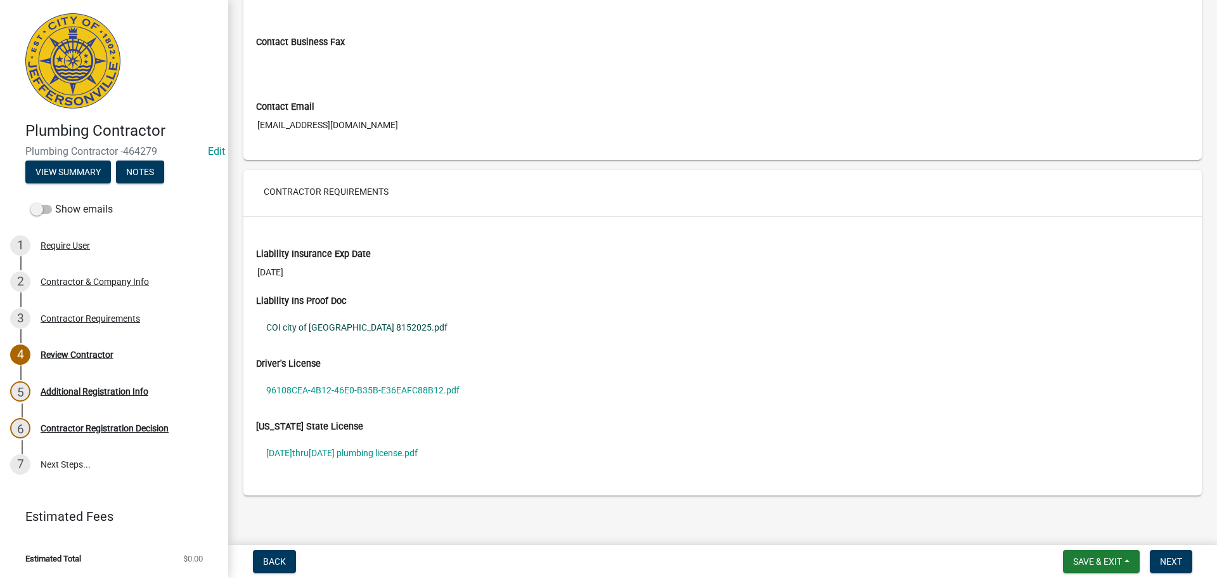
click at [317, 328] on link "COI city of [GEOGRAPHIC_DATA] 8152025.pdf" at bounding box center [722, 327] width 933 height 29
click at [311, 388] on link "96108CEA-4B12-46E0-B35B-E36EAFC88B12.pdf" at bounding box center [722, 389] width 933 height 29
click at [325, 451] on link "[DATE]thru[DATE] plumbing license.pdf" at bounding box center [722, 452] width 933 height 29
click at [1170, 557] on span "Next" at bounding box center [1171, 561] width 22 height 10
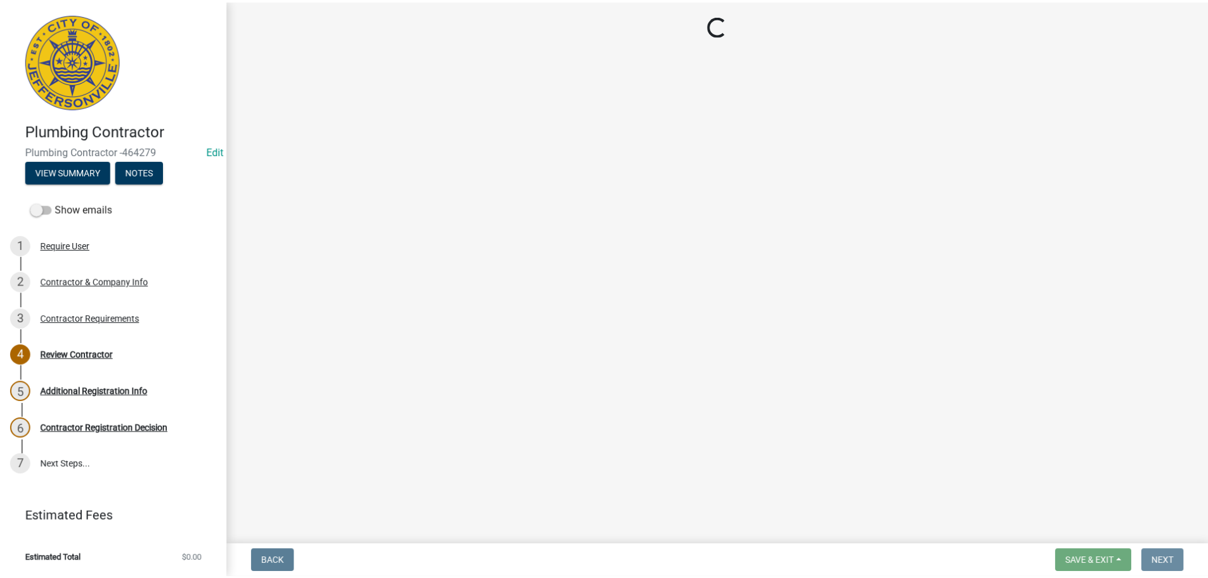
scroll to position [0, 0]
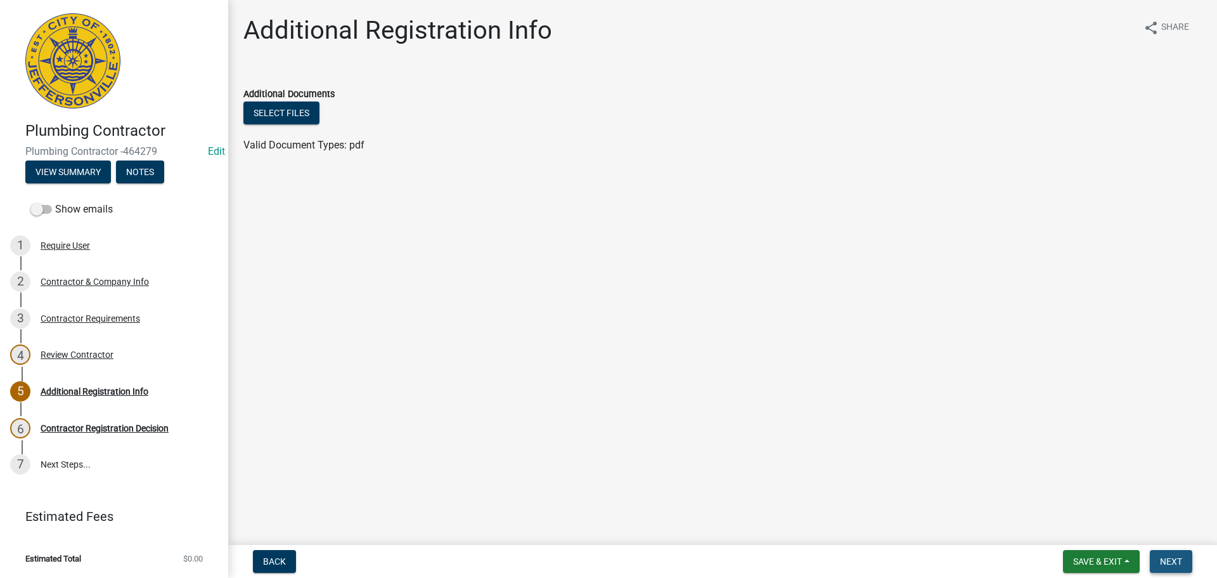
click at [1173, 564] on span "Next" at bounding box center [1171, 561] width 22 height 10
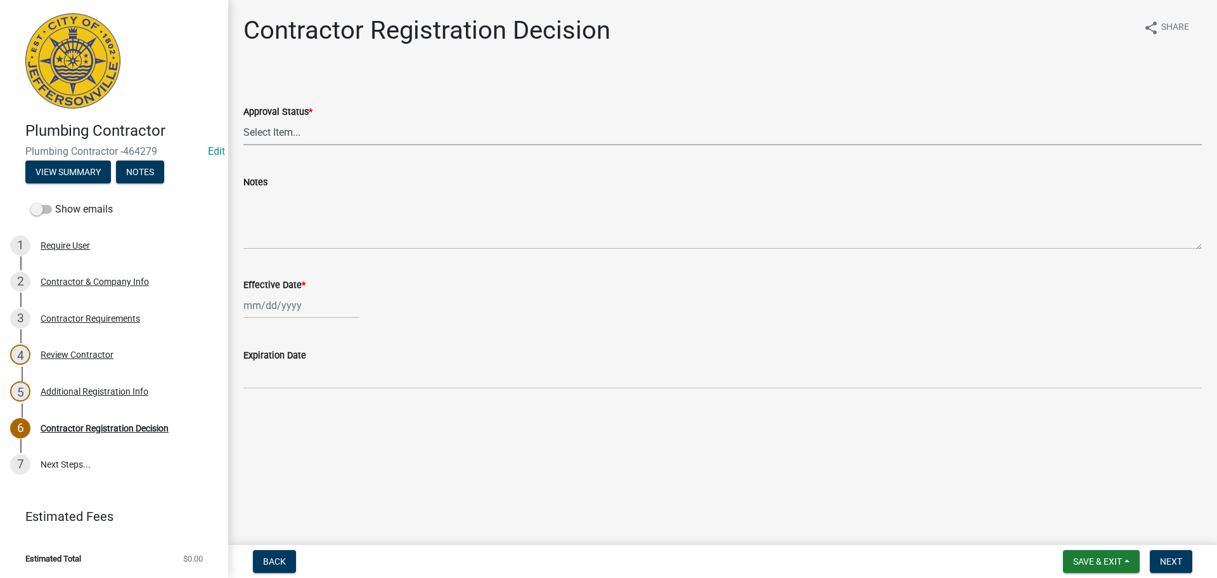
click at [261, 127] on select "Select Item... Approved Denied" at bounding box center [722, 132] width 959 height 26
click at [243, 119] on select "Select Item... Approved Denied" at bounding box center [722, 132] width 959 height 26
select select "4b86b809-39dd-4c68-9f3d-fdb3e7050482"
click at [262, 301] on div at bounding box center [301, 305] width 116 height 26
select select "8"
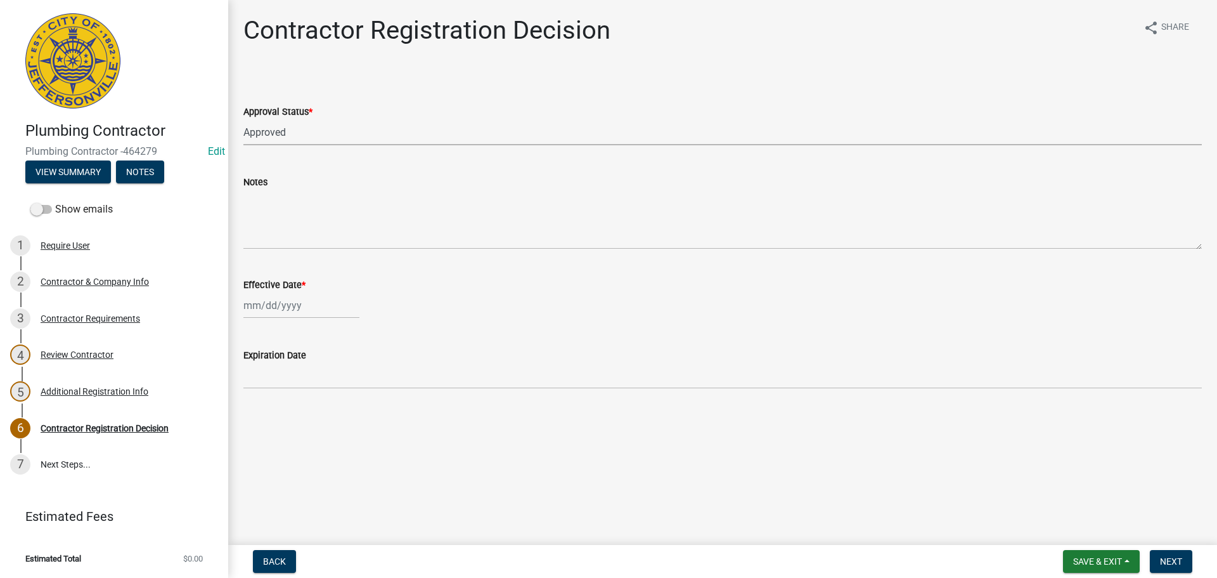
select select "2025"
click at [339, 416] on div "15" at bounding box center [337, 413] width 20 height 20
type input "[DATE]"
click at [1172, 557] on span "Next" at bounding box center [1171, 561] width 22 height 10
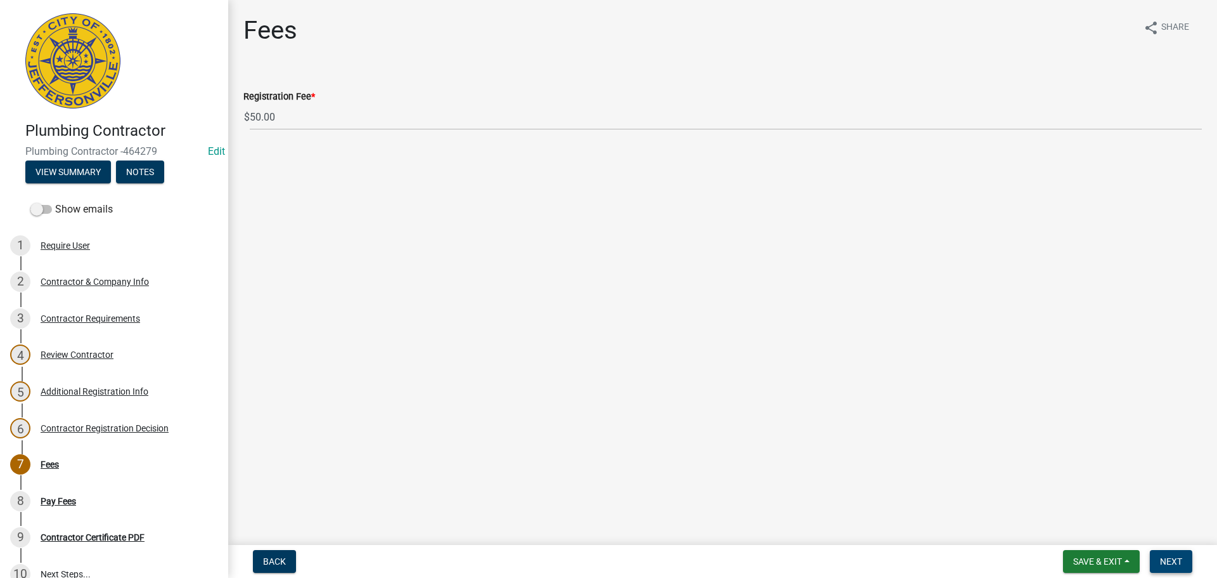
click at [1172, 557] on span "Next" at bounding box center [1171, 561] width 22 height 10
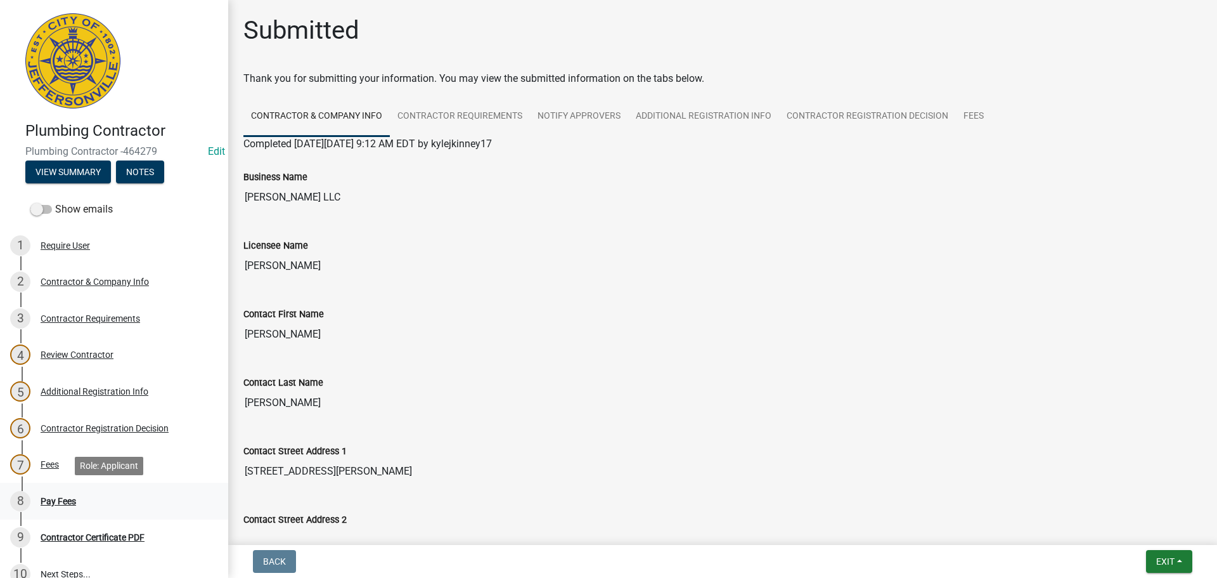
click at [53, 500] on div "Pay Fees" at bounding box center [59, 500] width 36 height 9
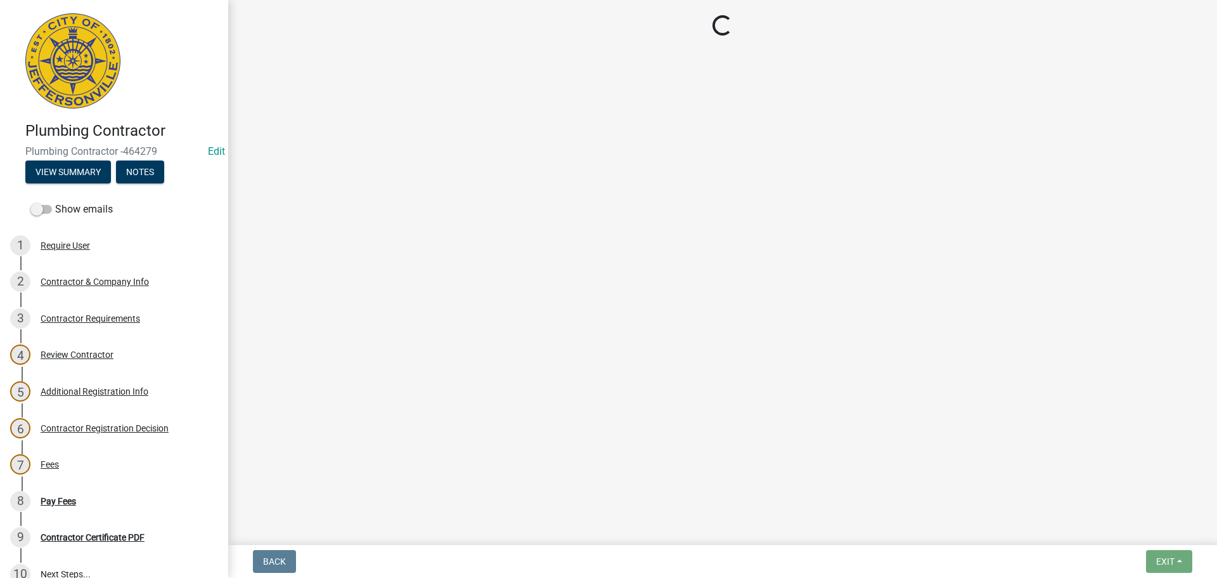
select select "3: 3"
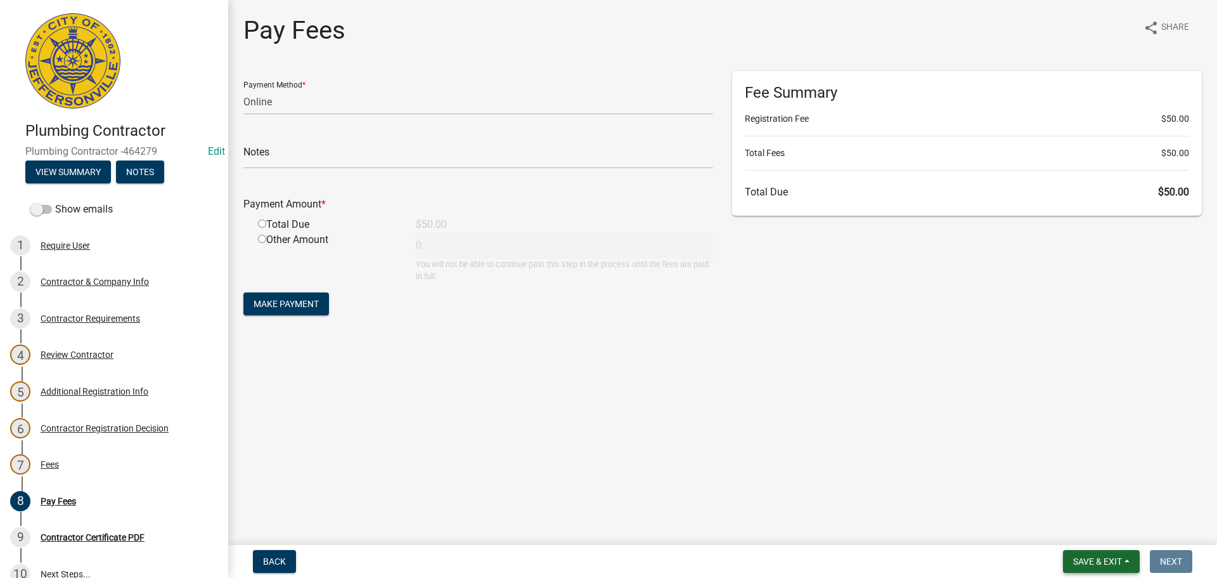
click at [1091, 557] on span "Save & Exit" at bounding box center [1097, 561] width 49 height 10
click at [1077, 535] on button "Save & Exit" at bounding box center [1088, 528] width 101 height 30
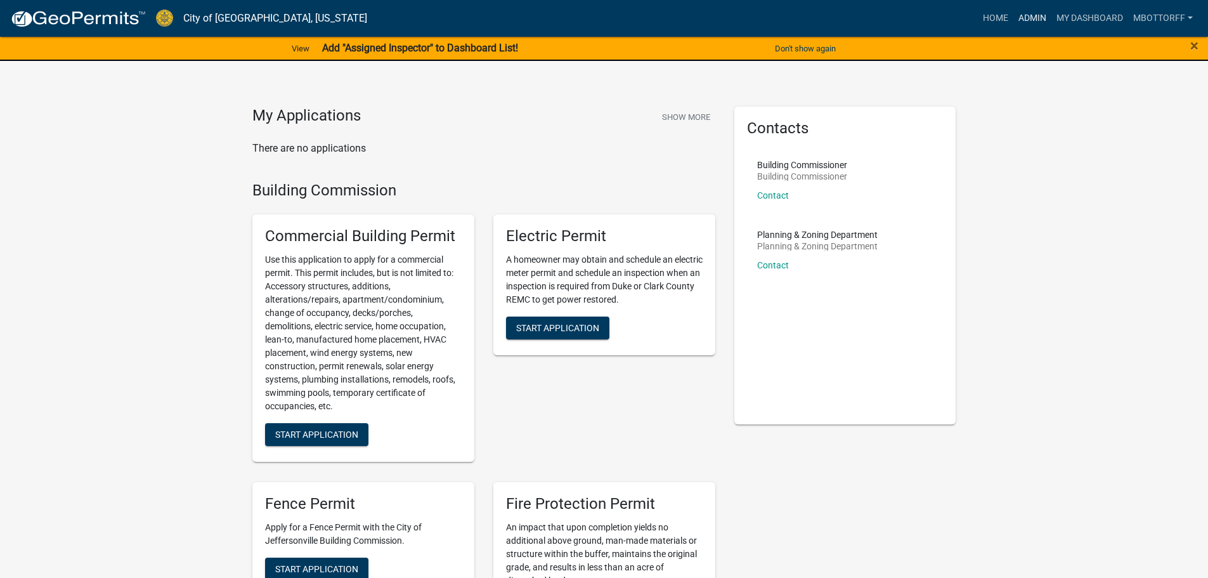
click at [1026, 20] on link "Admin" at bounding box center [1032, 18] width 38 height 24
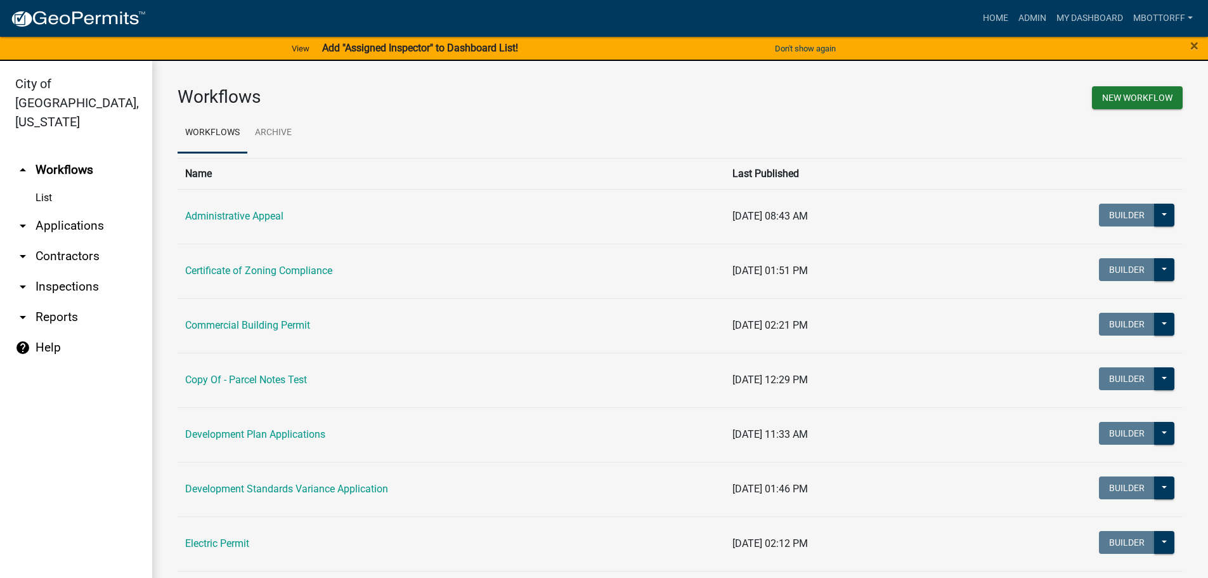
click at [45, 271] on link "arrow_drop_down Inspections" at bounding box center [76, 286] width 152 height 30
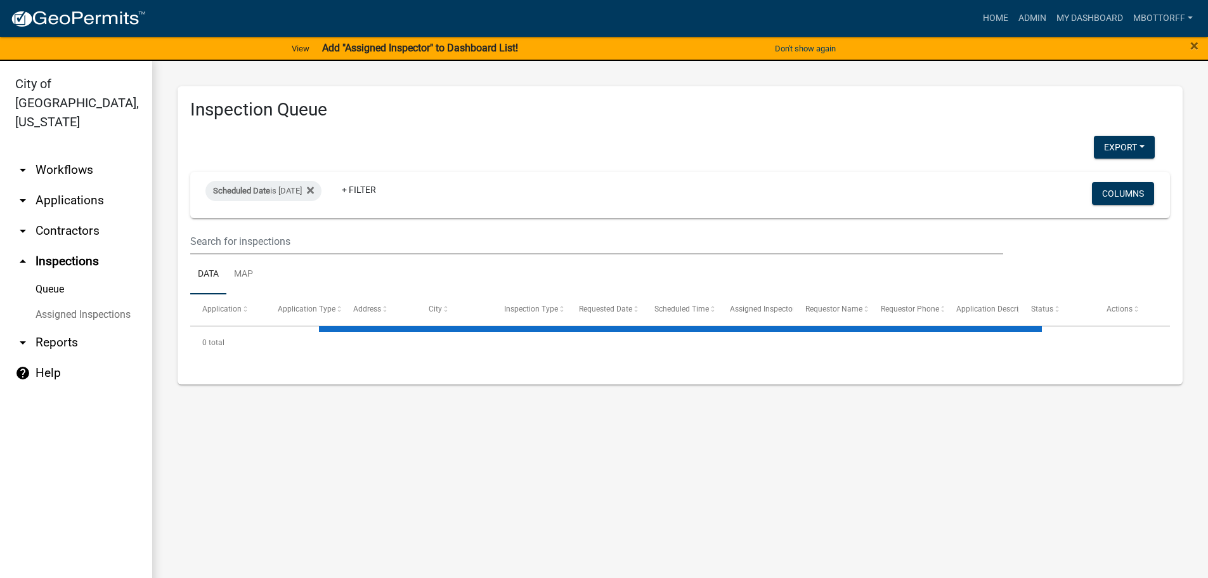
select select "3: 100"
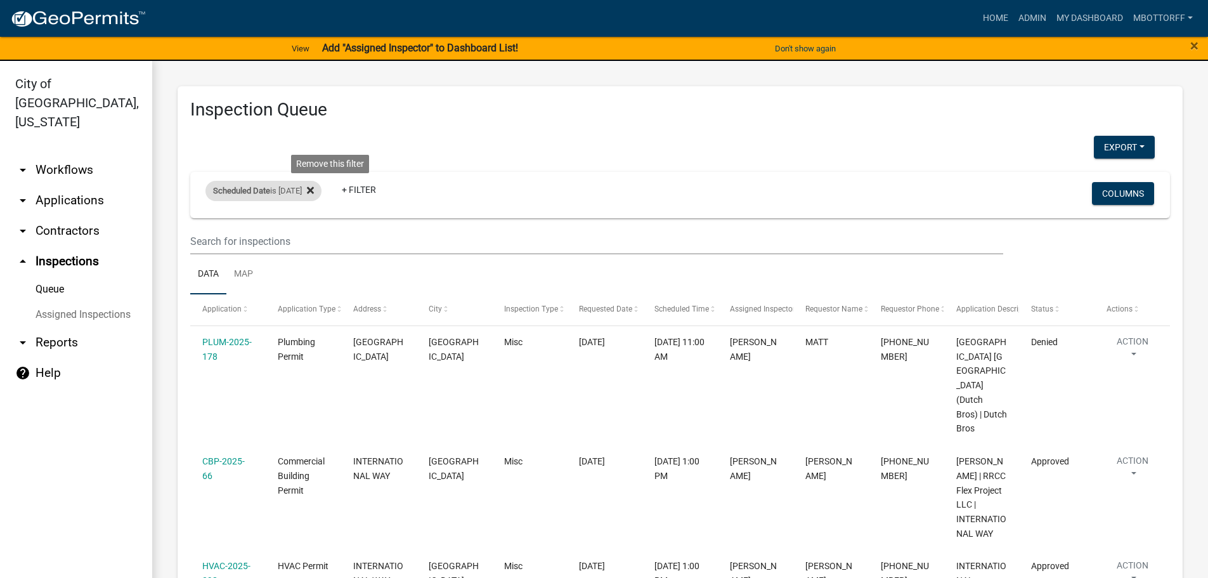
click at [314, 190] on fa-icon at bounding box center [308, 191] width 12 height 20
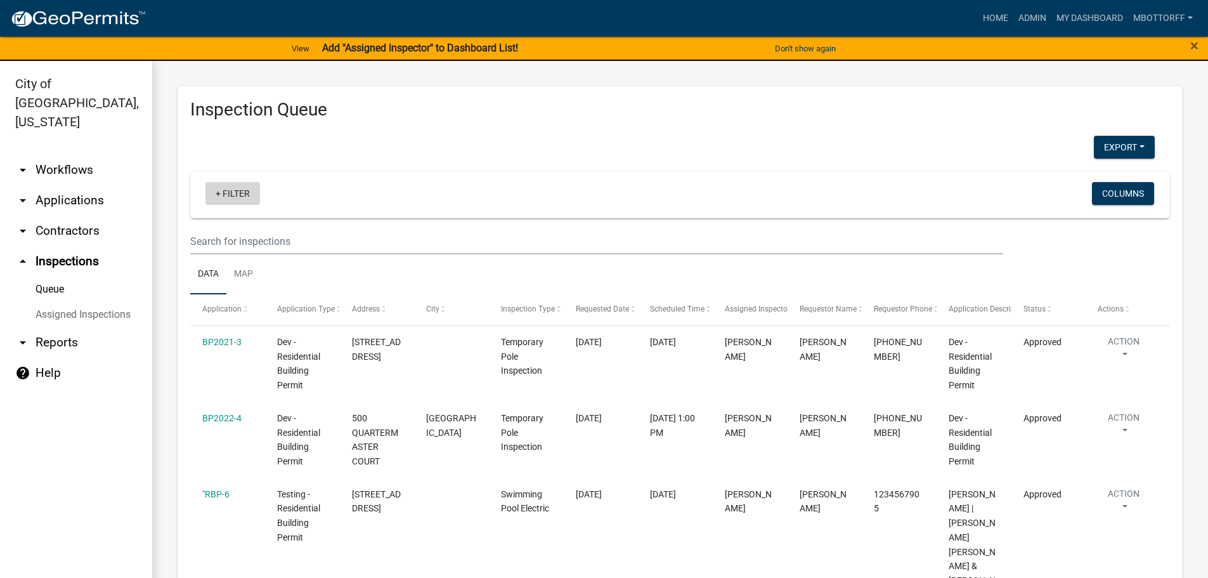
click at [256, 195] on link "+ Filter" at bounding box center [232, 193] width 55 height 23
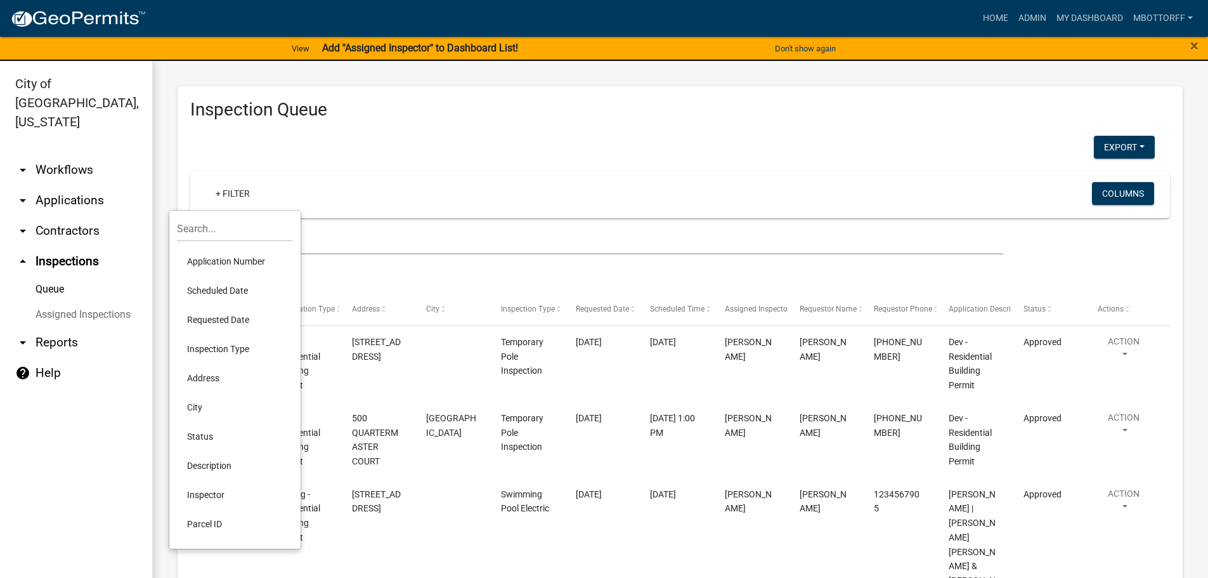
click at [234, 290] on li "Scheduled Date" at bounding box center [235, 290] width 116 height 29
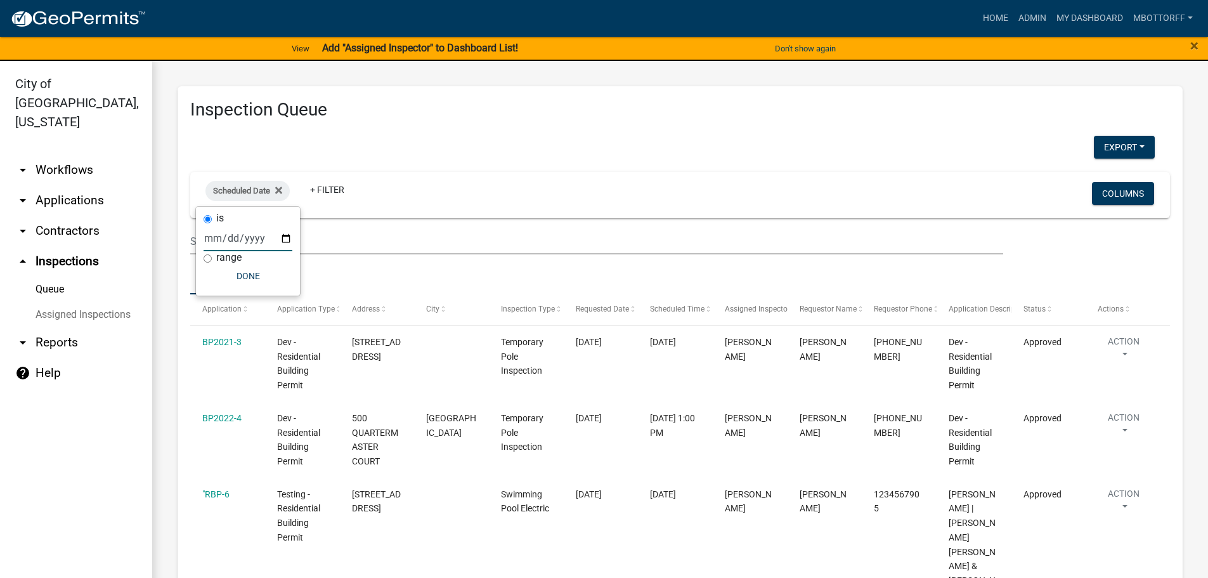
click at [290, 237] on input "date" at bounding box center [248, 238] width 89 height 26
type input "[DATE]"
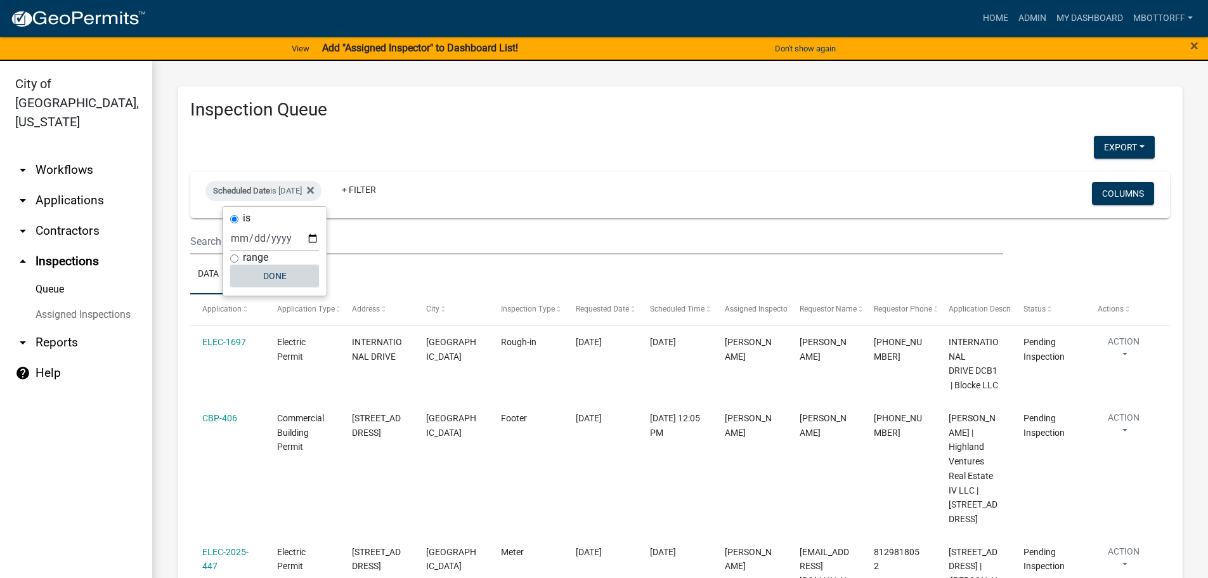
click at [270, 280] on button "Done" at bounding box center [274, 275] width 89 height 23
click at [1103, 153] on button "Export" at bounding box center [1124, 147] width 61 height 23
click at [1048, 181] on button "Excel Format (.xlsx)" at bounding box center [1095, 180] width 119 height 30
